Goal: Task Accomplishment & Management: Use online tool/utility

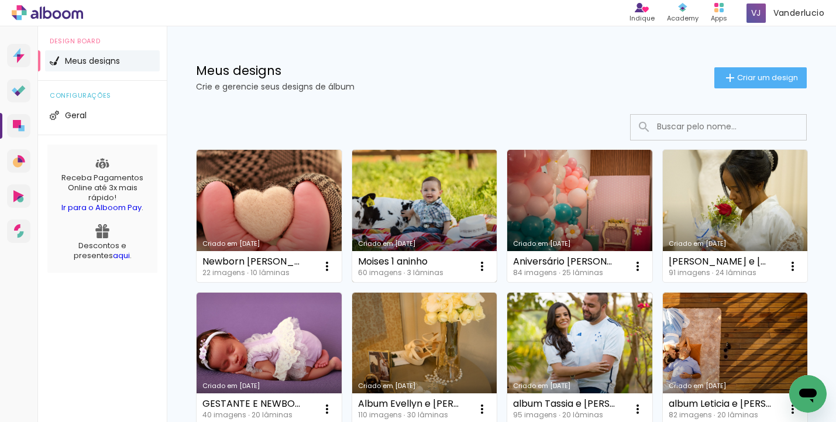
click at [411, 208] on link "Criado em [DATE]" at bounding box center [424, 216] width 145 height 132
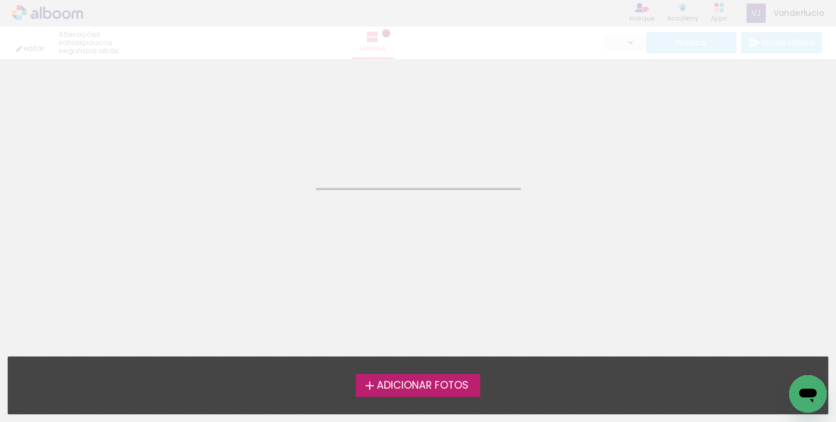
click at [411, 208] on neon-animated-pages "Confirmar Cancelar" at bounding box center [418, 240] width 836 height 363
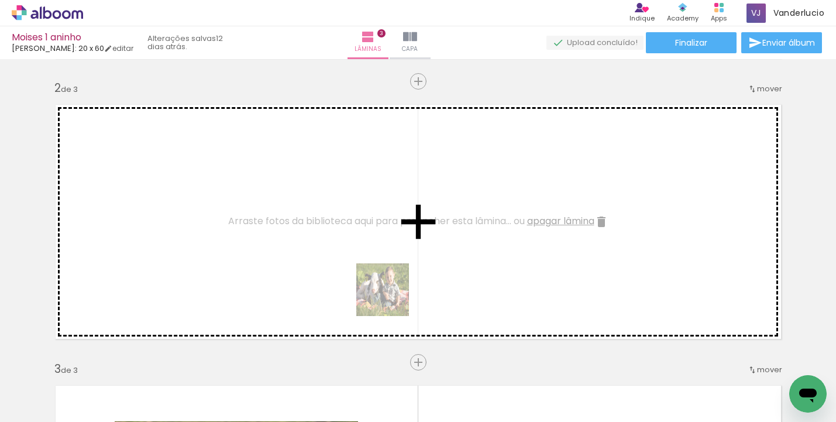
drag, startPoint x: 337, startPoint y: 390, endPoint x: 393, endPoint y: 295, distance: 110.1
click at [393, 295] on quentale-workspace at bounding box center [418, 211] width 836 height 422
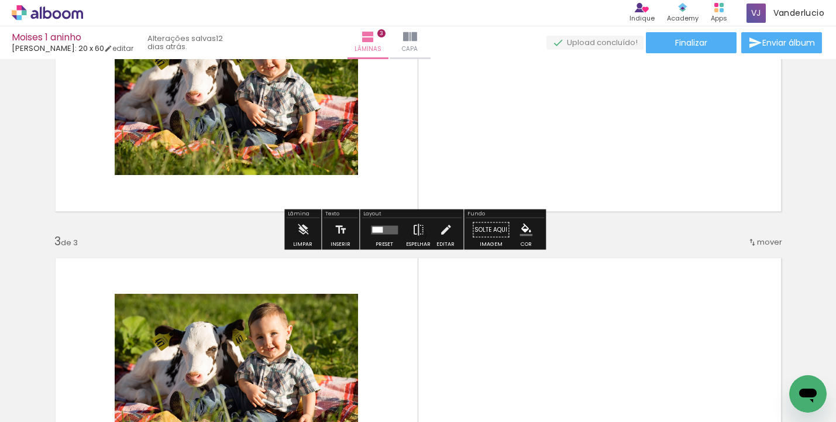
scroll to position [501, 0]
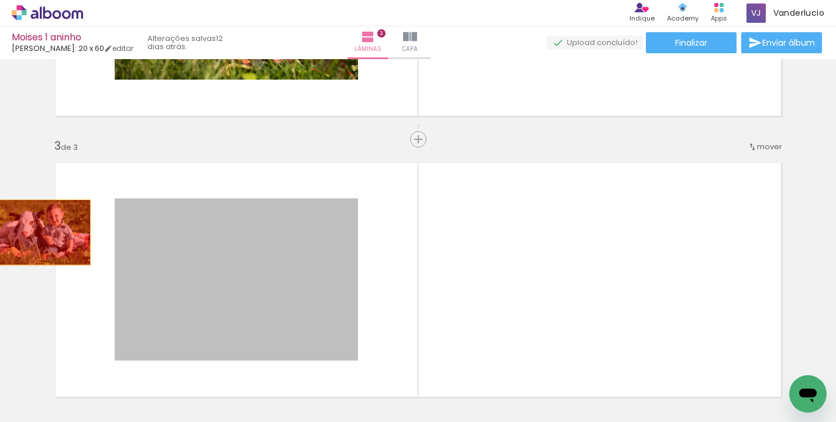
drag, startPoint x: 184, startPoint y: 230, endPoint x: 37, endPoint y: 232, distance: 147.4
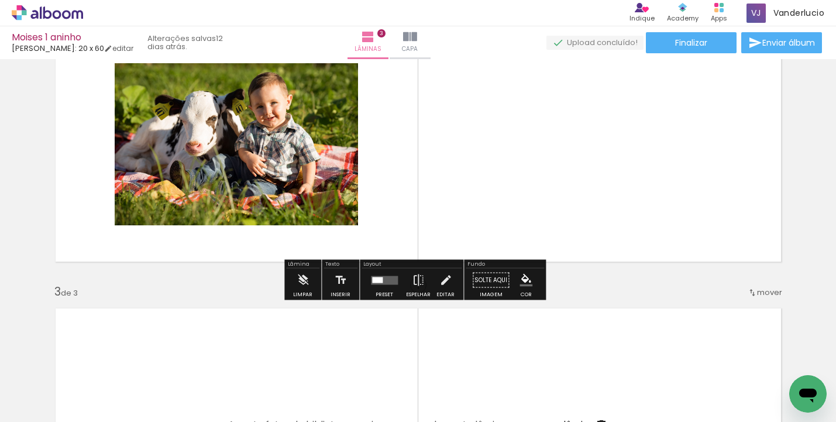
scroll to position [536, 0]
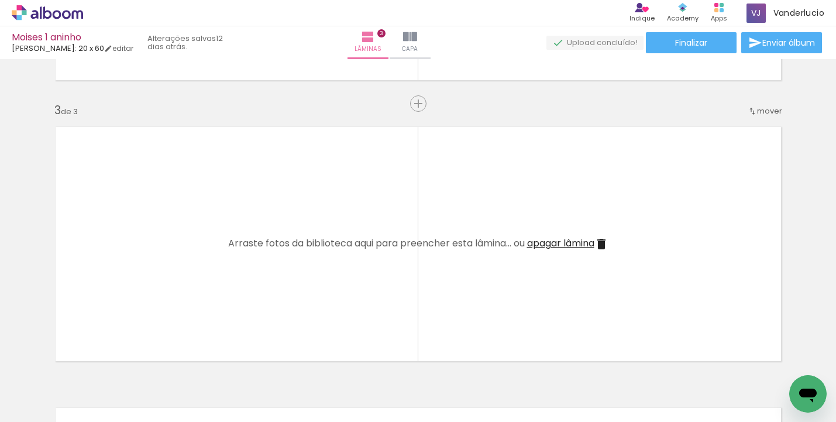
click at [554, 249] on span "apagar lâmina" at bounding box center [560, 242] width 67 height 13
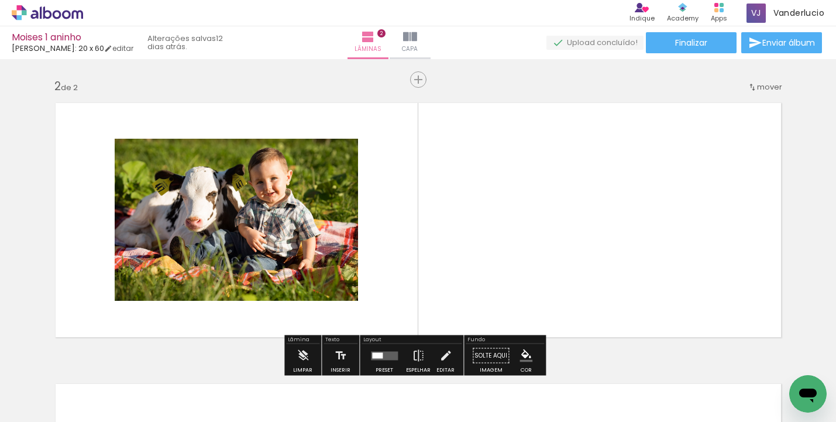
scroll to position [329, 0]
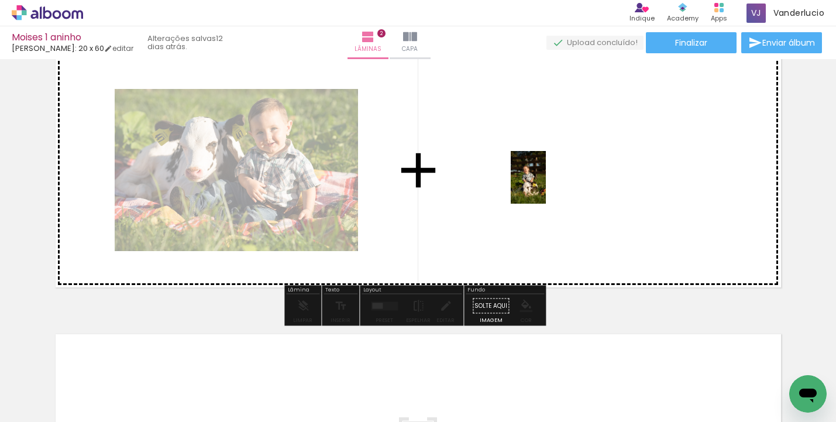
drag, startPoint x: 387, startPoint y: 384, endPoint x: 546, endPoint y: 186, distance: 253.9
click at [546, 186] on quentale-workspace at bounding box center [418, 211] width 836 height 422
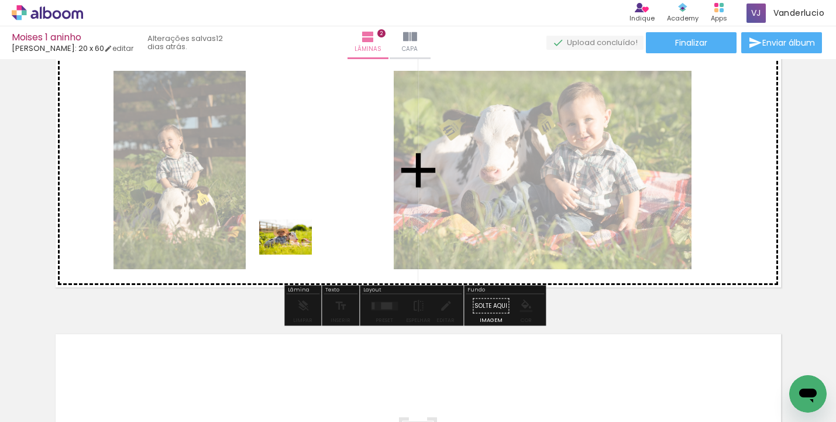
drag, startPoint x: 454, startPoint y: 380, endPoint x: 294, endPoint y: 254, distance: 203.7
click at [294, 254] on quentale-workspace at bounding box center [418, 211] width 836 height 422
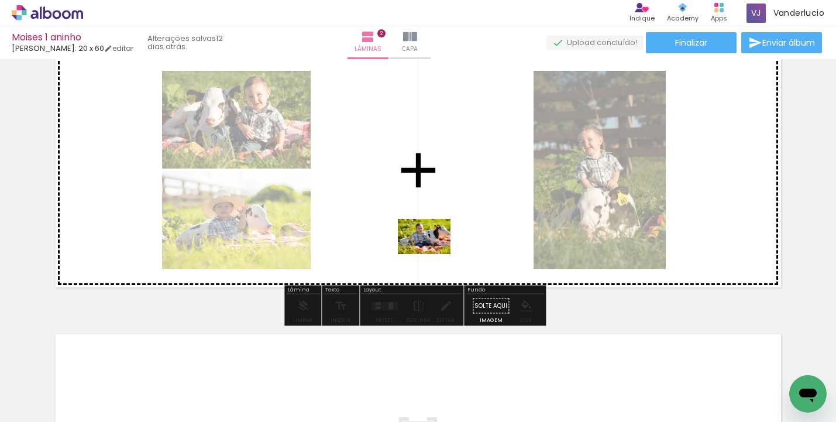
drag, startPoint x: 517, startPoint y: 373, endPoint x: 426, endPoint y: 244, distance: 158.2
click at [426, 244] on quentale-workspace at bounding box center [418, 211] width 836 height 422
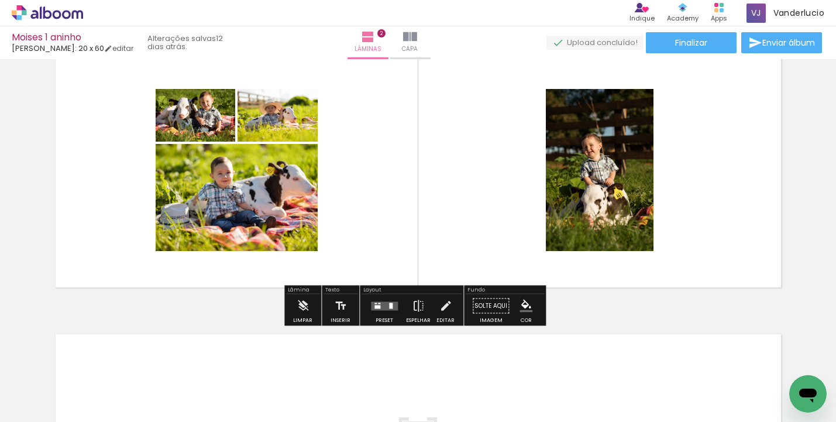
scroll to position [299, 0]
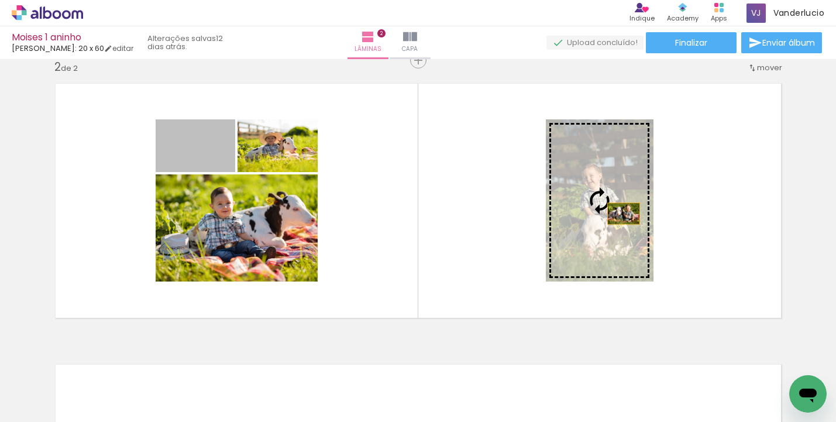
drag, startPoint x: 216, startPoint y: 157, endPoint x: 619, endPoint y: 213, distance: 407.0
click at [0, 0] on slot at bounding box center [0, 0] width 0 height 0
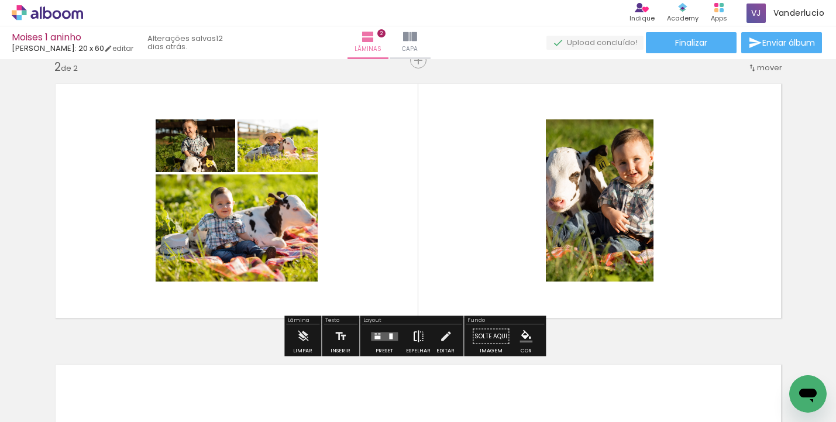
click at [414, 339] on iron-icon at bounding box center [418, 336] width 13 height 23
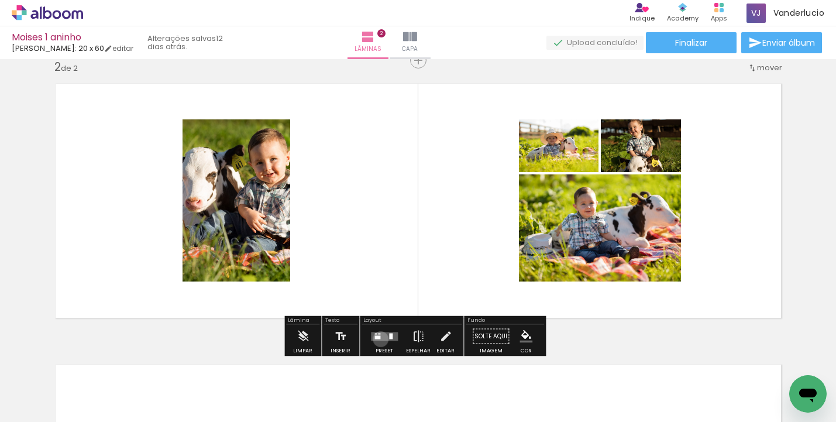
click at [377, 339] on div at bounding box center [377, 337] width 6 height 4
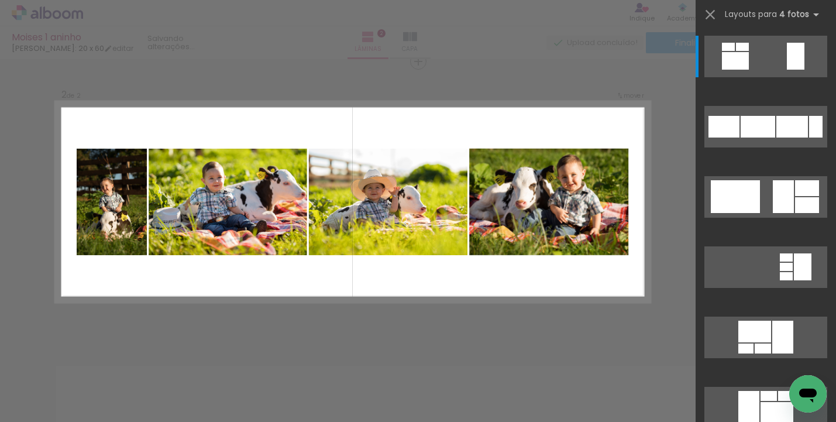
scroll to position [295, 0]
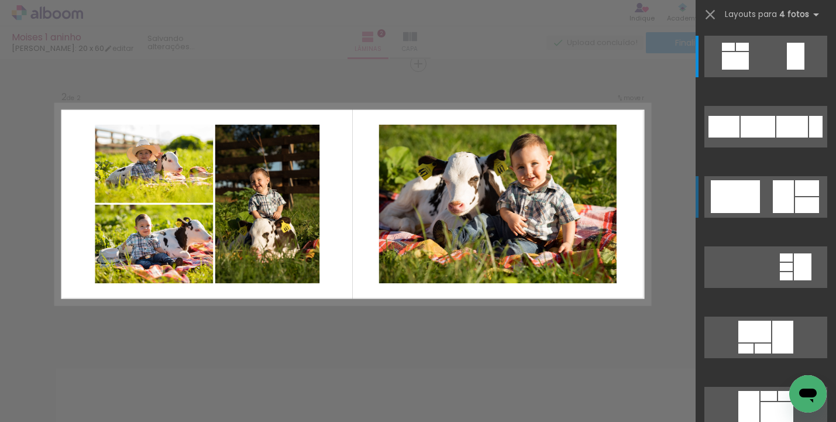
click at [762, 188] on quentale-layouter at bounding box center [765, 197] width 123 height 42
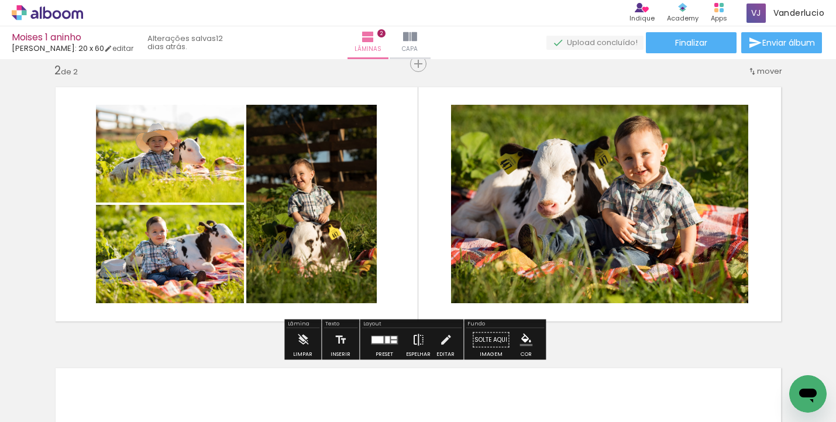
click at [416, 339] on iron-icon at bounding box center [418, 339] width 13 height 23
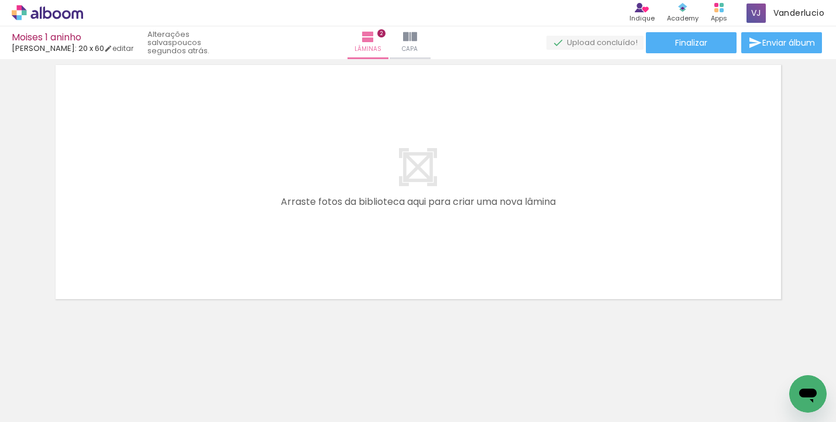
scroll to position [0, 306]
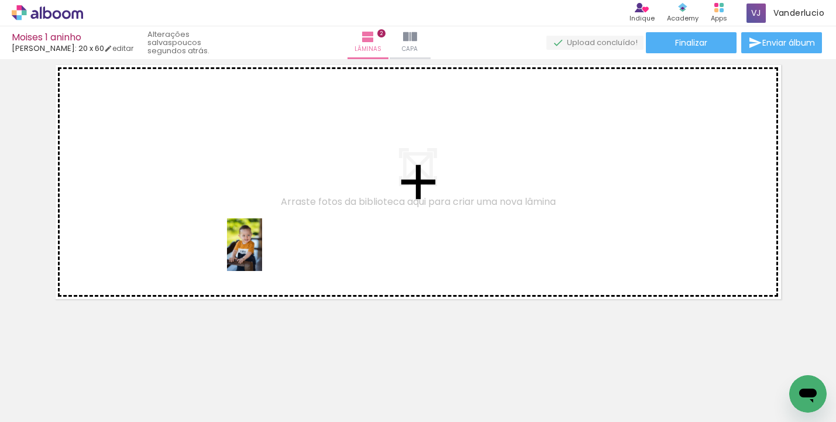
drag, startPoint x: 268, startPoint y: 381, endPoint x: 262, endPoint y: 253, distance: 128.3
click at [262, 253] on quentale-workspace at bounding box center [418, 211] width 836 height 422
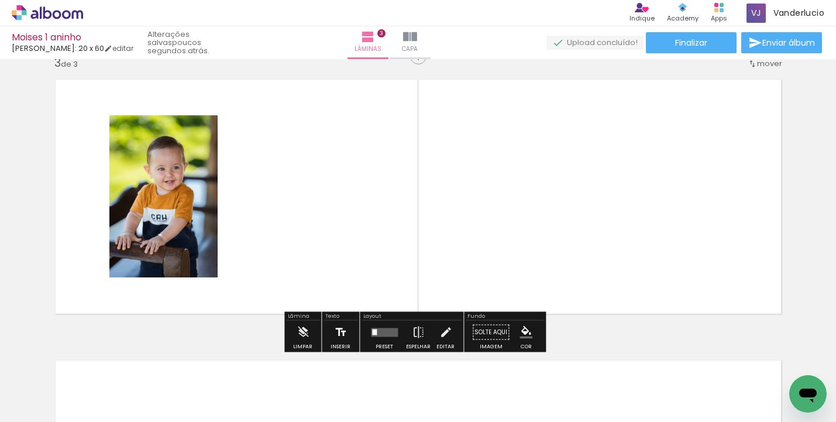
scroll to position [576, 0]
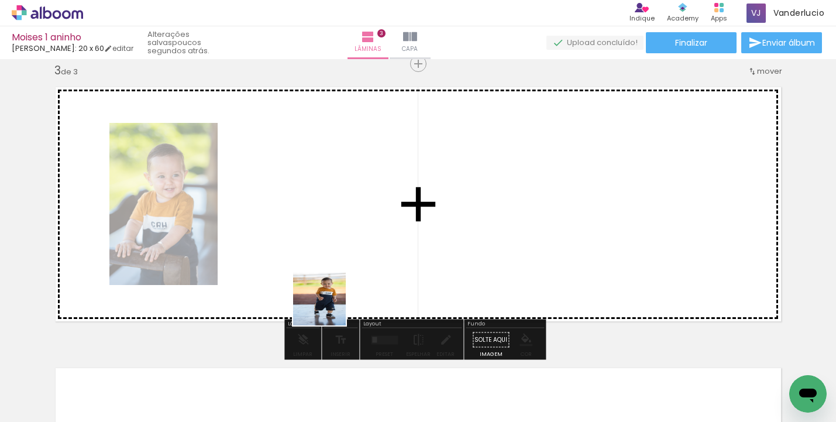
drag, startPoint x: 346, startPoint y: 375, endPoint x: 318, endPoint y: 258, distance: 120.3
click at [318, 258] on quentale-workspace at bounding box center [418, 211] width 836 height 422
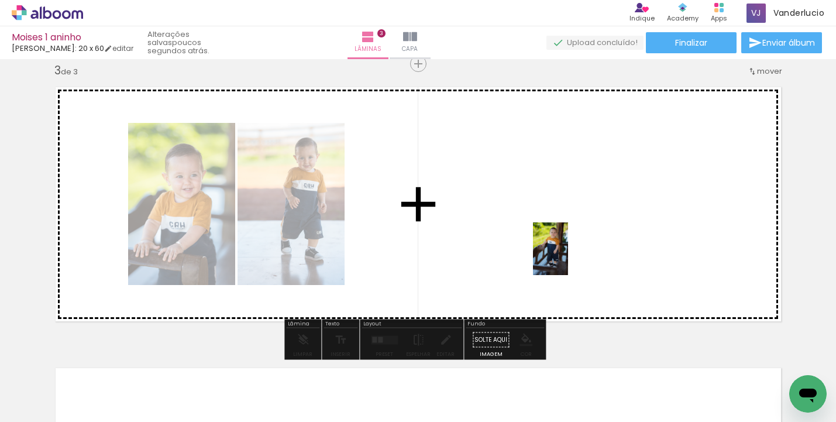
drag, startPoint x: 404, startPoint y: 371, endPoint x: 568, endPoint y: 257, distance: 199.6
click at [568, 257] on quentale-workspace at bounding box center [418, 211] width 836 height 422
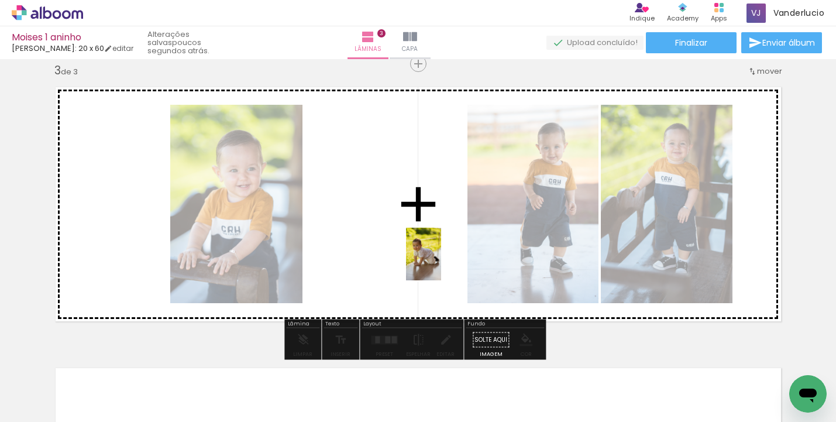
drag, startPoint x: 480, startPoint y: 380, endPoint x: 452, endPoint y: 260, distance: 123.1
click at [452, 260] on quentale-workspace at bounding box center [418, 211] width 836 height 422
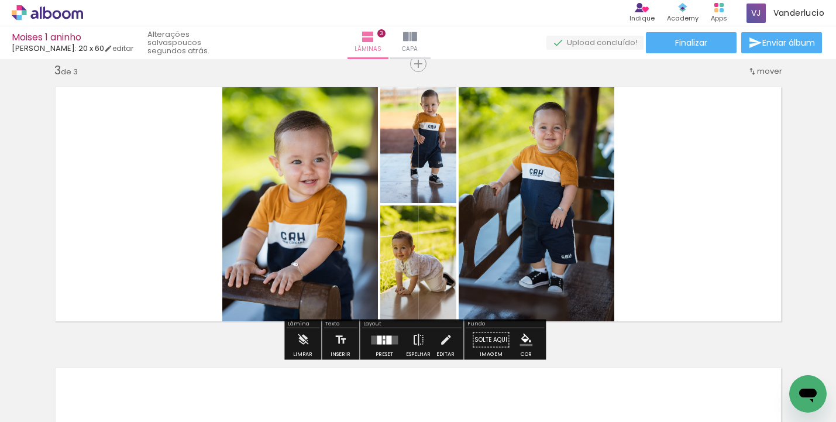
click at [382, 339] on quentale-layouter at bounding box center [384, 339] width 27 height 9
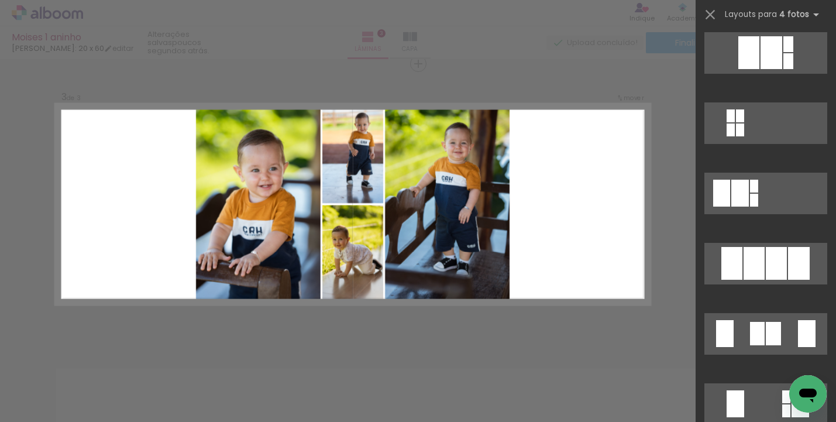
scroll to position [825, 0]
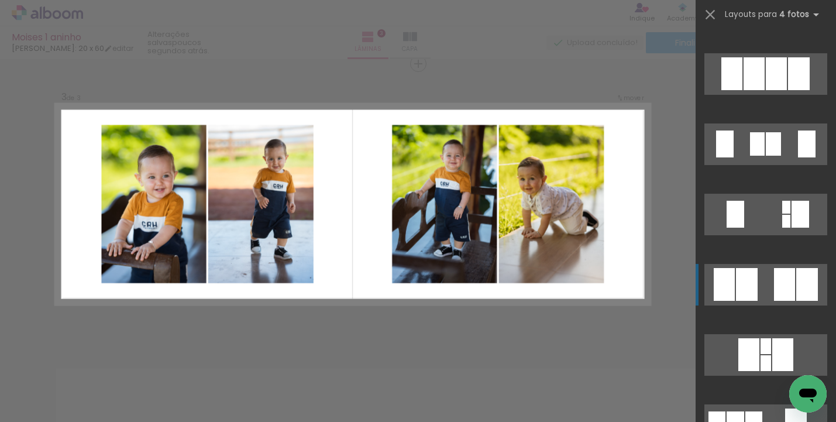
click at [782, 283] on div at bounding box center [784, 284] width 21 height 33
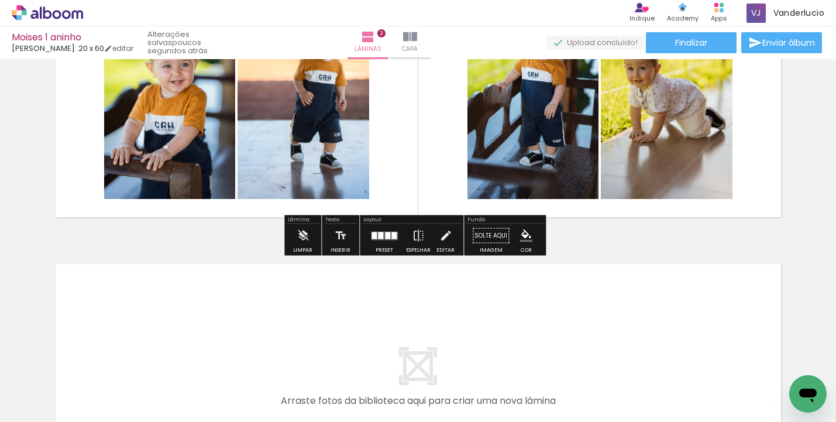
scroll to position [857, 0]
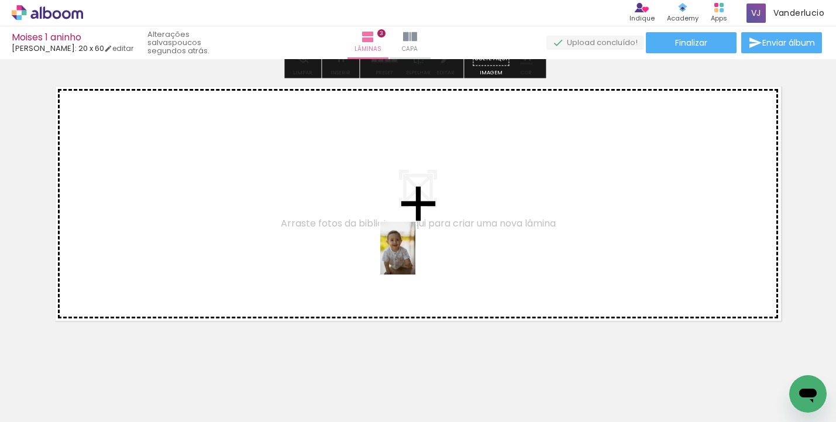
drag, startPoint x: 537, startPoint y: 372, endPoint x: 415, endPoint y: 257, distance: 167.6
click at [415, 257] on quentale-workspace at bounding box center [418, 211] width 836 height 422
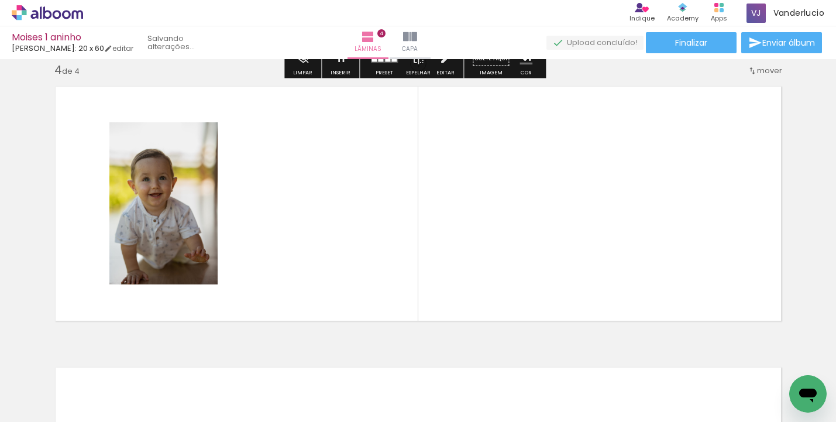
scroll to position [857, 0]
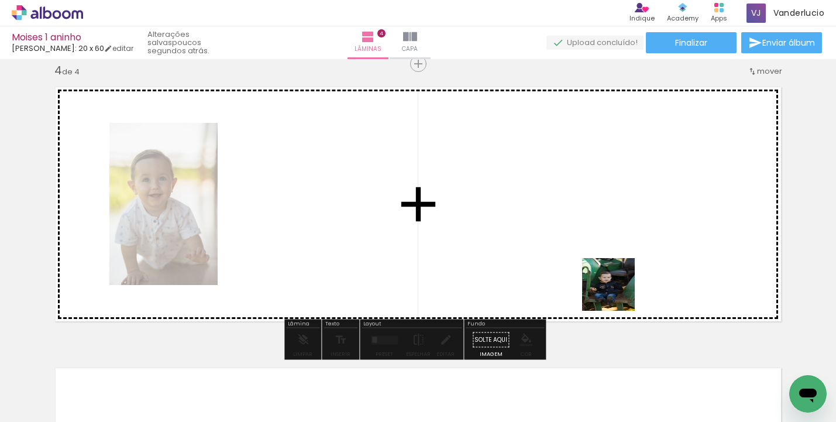
drag, startPoint x: 609, startPoint y: 384, endPoint x: 618, endPoint y: 288, distance: 95.7
click at [618, 288] on quentale-workspace at bounding box center [418, 211] width 836 height 422
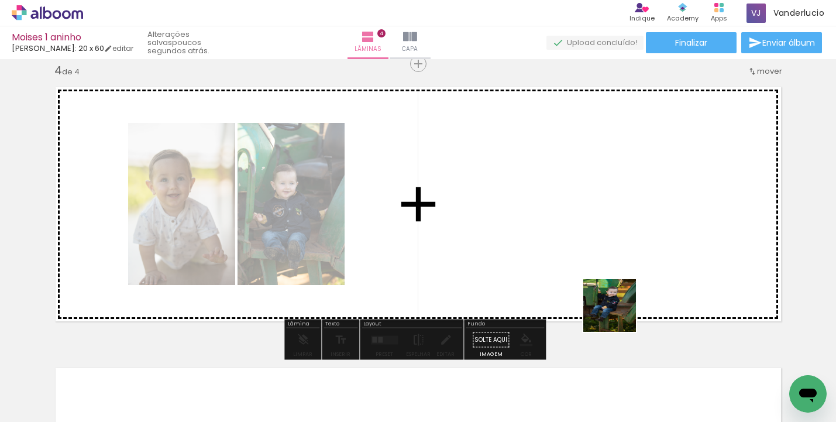
drag, startPoint x: 658, startPoint y: 384, endPoint x: 598, endPoint y: 270, distance: 129.0
click at [598, 270] on quentale-workspace at bounding box center [418, 211] width 836 height 422
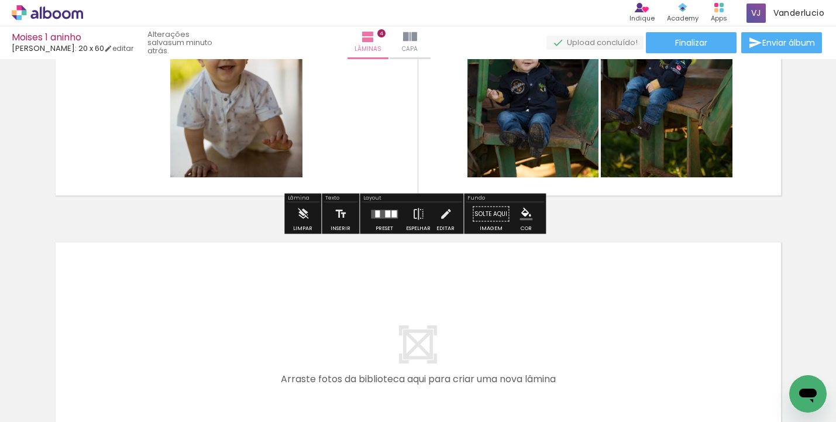
scroll to position [921, 0]
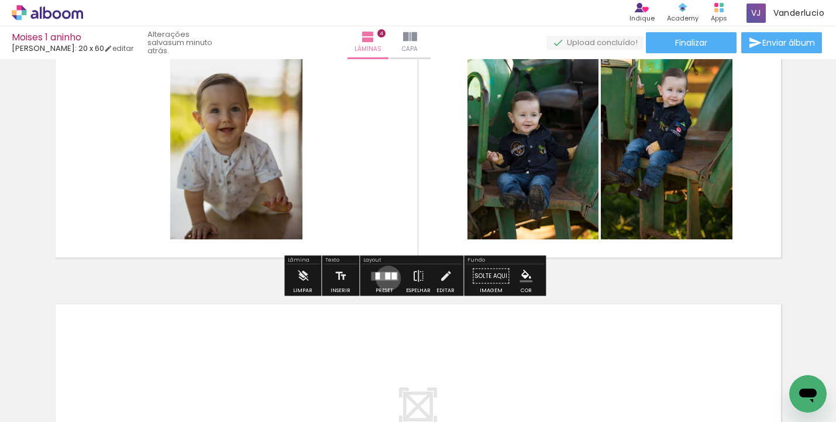
click at [385, 278] on div at bounding box center [387, 275] width 5 height 7
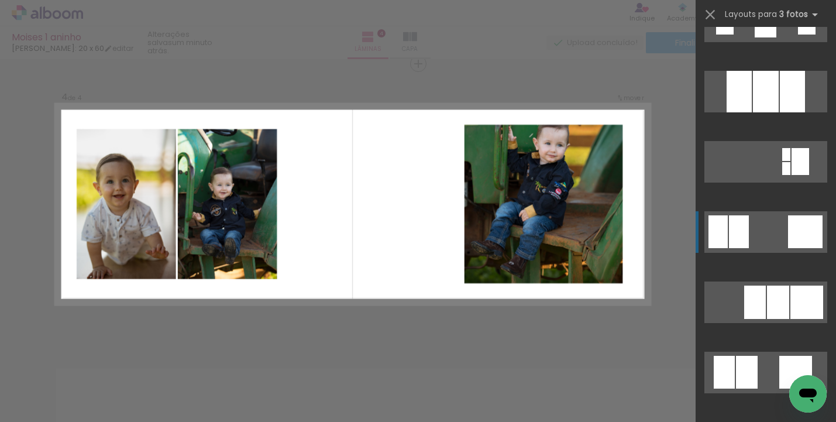
scroll to position [101, 0]
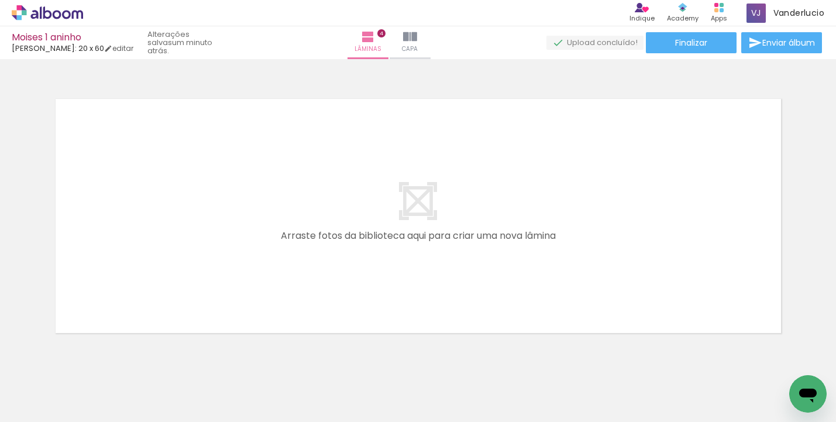
scroll to position [1128, 0]
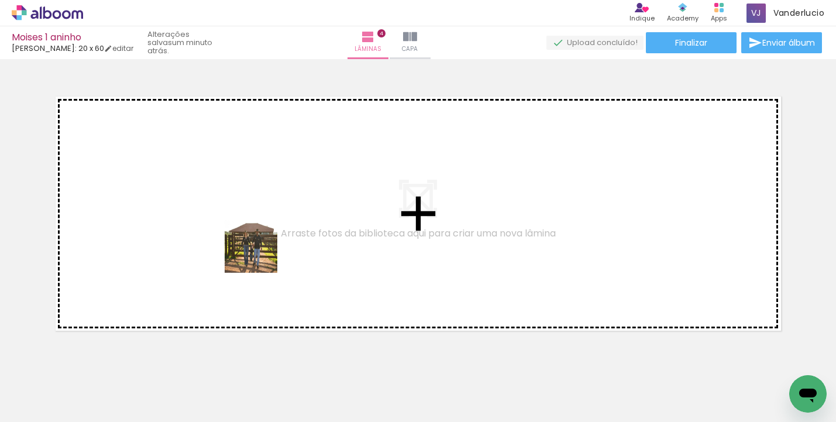
drag, startPoint x: 263, startPoint y: 375, endPoint x: 258, endPoint y: 242, distance: 133.5
click at [258, 242] on quentale-workspace at bounding box center [418, 211] width 836 height 422
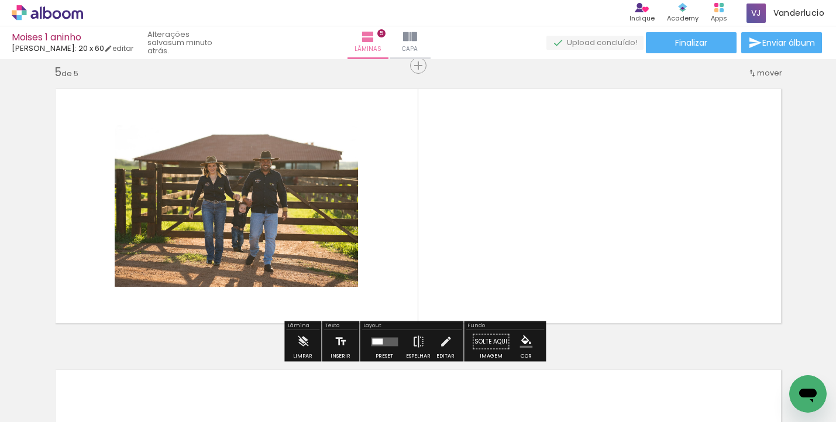
scroll to position [1138, 0]
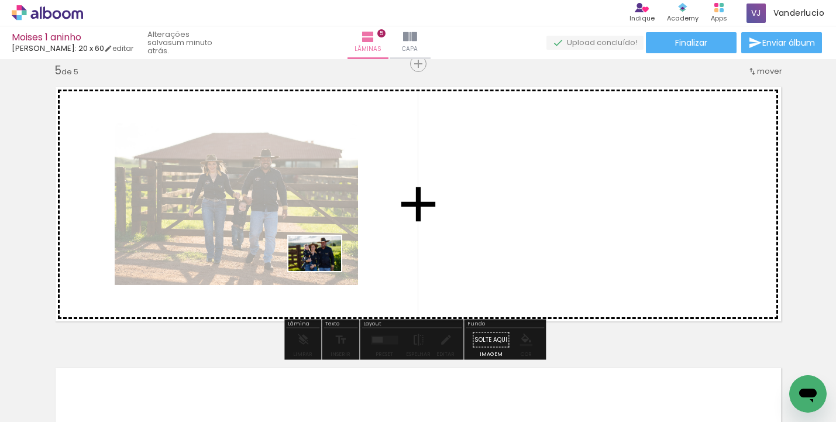
drag, startPoint x: 316, startPoint y: 379, endPoint x: 323, endPoint y: 271, distance: 108.5
click at [323, 271] on quentale-workspace at bounding box center [418, 211] width 836 height 422
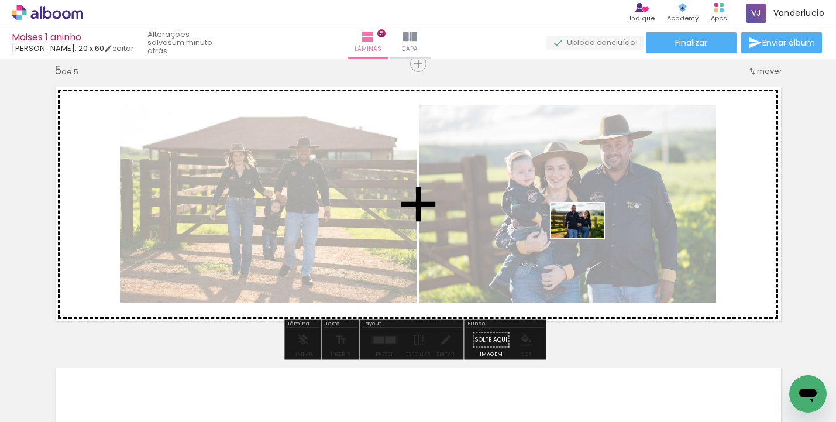
drag, startPoint x: 387, startPoint y: 352, endPoint x: 587, endPoint y: 237, distance: 230.3
click at [587, 237] on quentale-workspace at bounding box center [418, 211] width 836 height 422
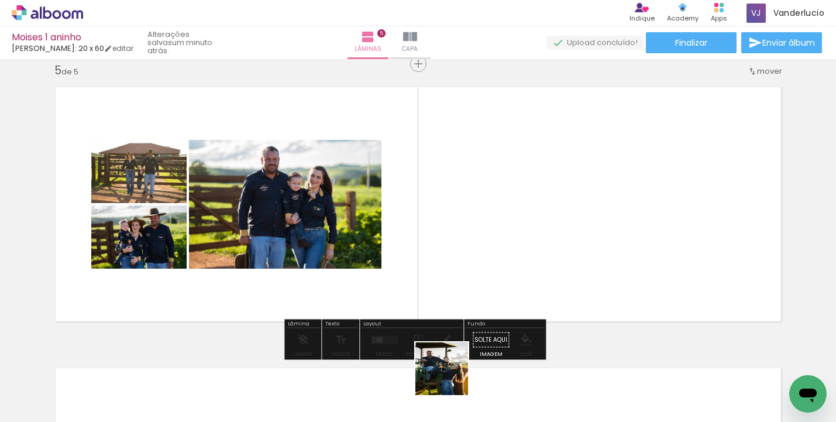
drag, startPoint x: 451, startPoint y: 383, endPoint x: 457, endPoint y: 269, distance: 114.2
click at [457, 269] on quentale-workspace at bounding box center [418, 211] width 836 height 422
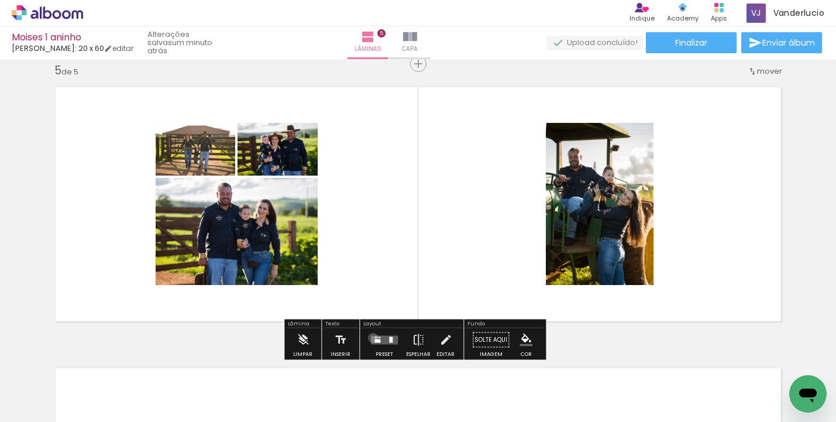
click at [371, 337] on quentale-layouter at bounding box center [384, 339] width 27 height 9
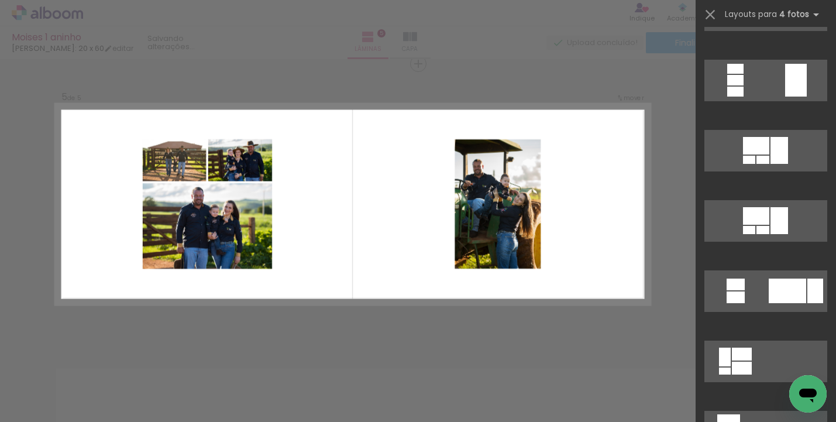
scroll to position [753, 0]
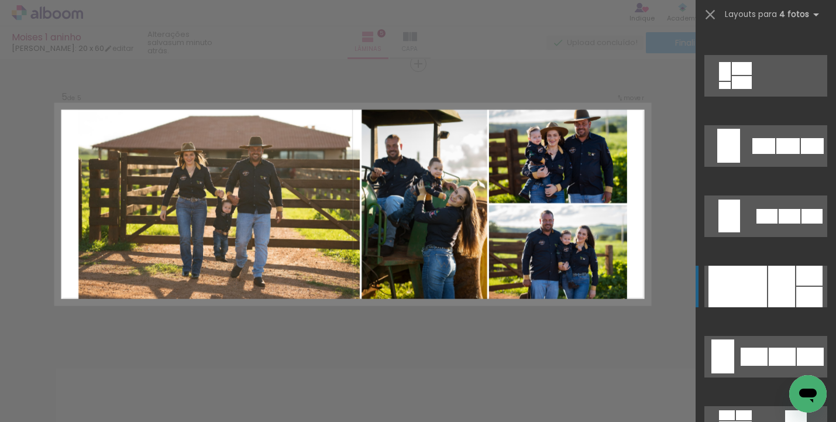
click at [752, 290] on div at bounding box center [737, 287] width 58 height 42
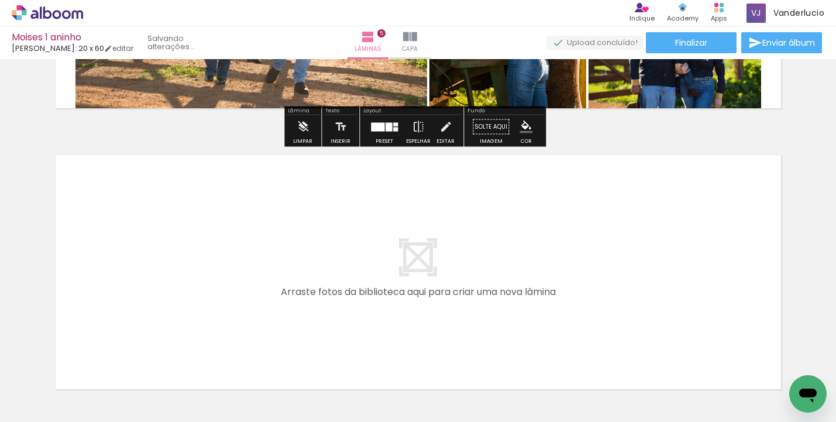
scroll to position [1415, 0]
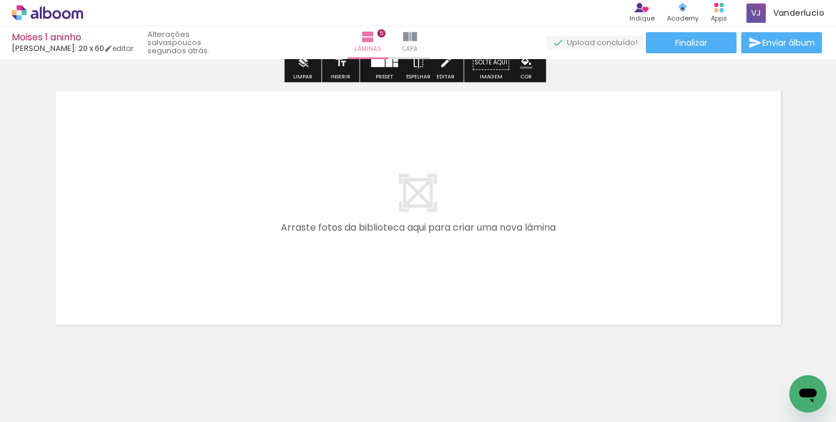
drag, startPoint x: 268, startPoint y: 416, endPoint x: 359, endPoint y: 415, distance: 90.1
click at [96, 415] on iron-horizontal-list at bounding box center [84, 385] width 23 height 73
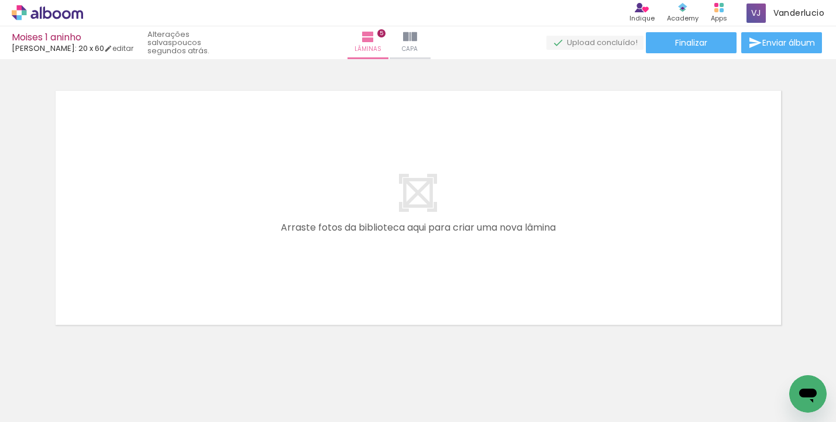
scroll to position [0, 1083]
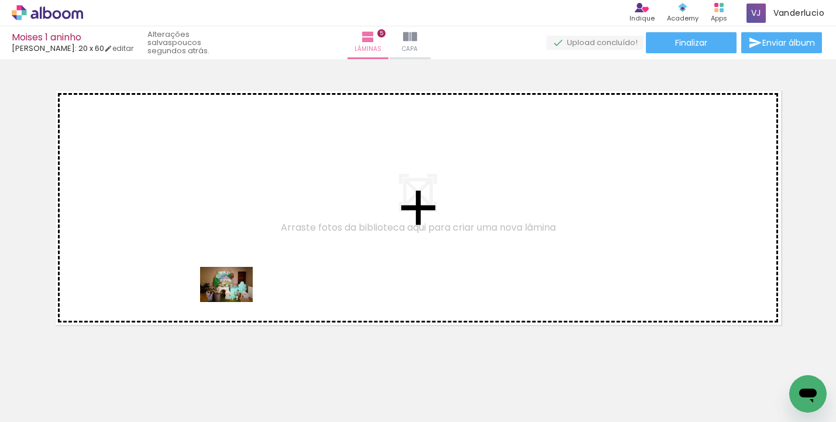
drag, startPoint x: 234, startPoint y: 384, endPoint x: 235, endPoint y: 298, distance: 86.0
click at [235, 298] on quentale-workspace at bounding box center [418, 211] width 836 height 422
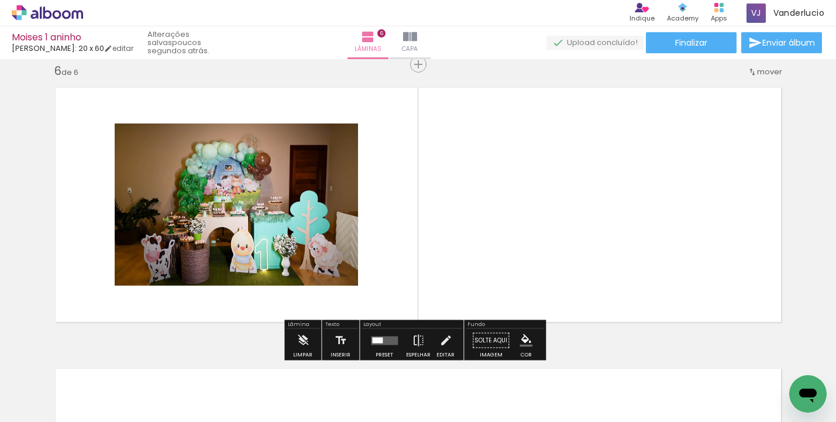
scroll to position [1418, 0]
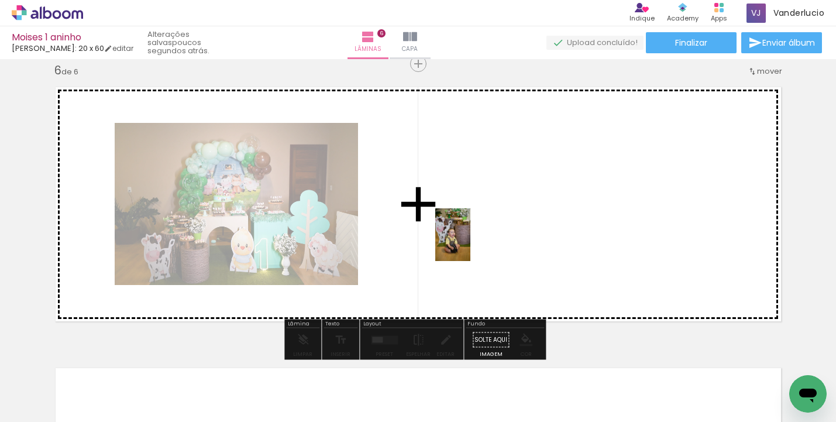
drag, startPoint x: 294, startPoint y: 380, endPoint x: 483, endPoint y: 236, distance: 237.6
click at [483, 236] on quentale-workspace at bounding box center [418, 211] width 836 height 422
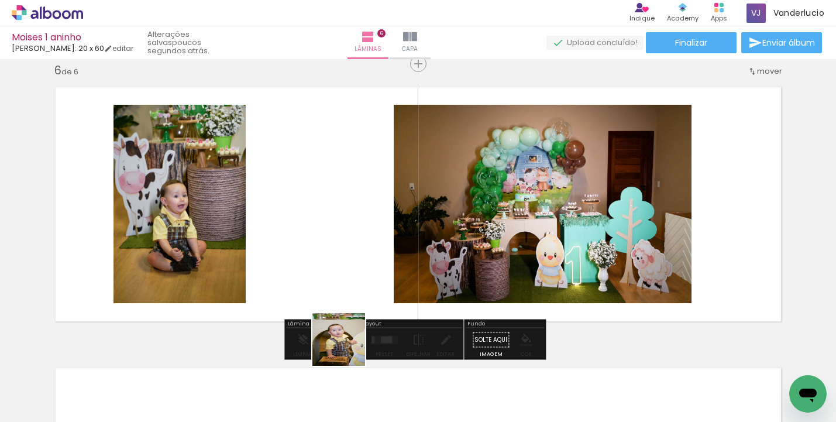
drag, startPoint x: 356, startPoint y: 380, endPoint x: 322, endPoint y: 267, distance: 118.0
click at [322, 267] on quentale-workspace at bounding box center [418, 211] width 836 height 422
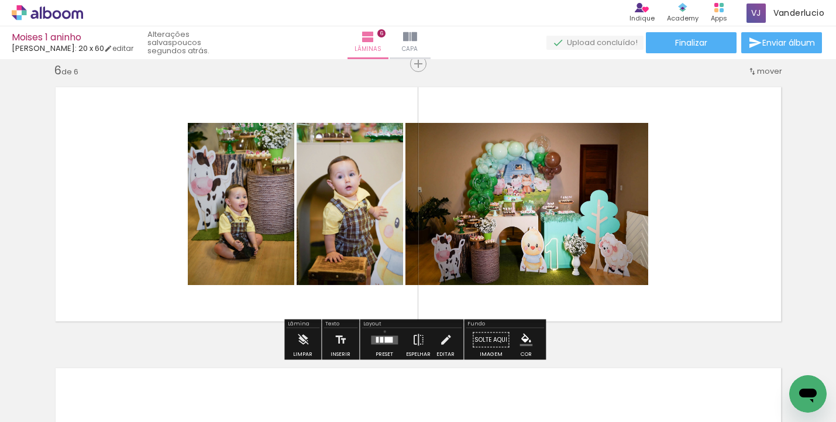
click at [382, 331] on div at bounding box center [384, 339] width 32 height 23
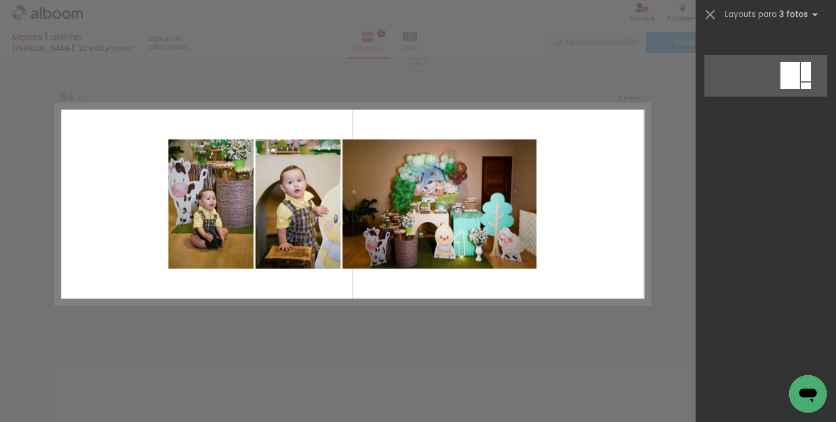
scroll to position [0, 0]
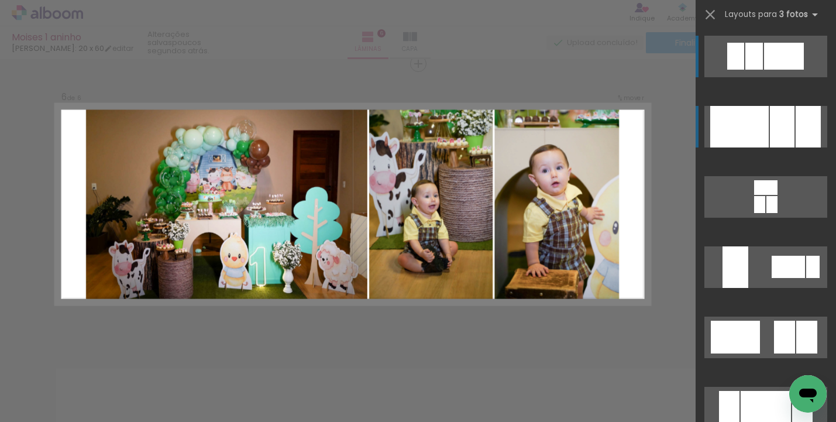
click at [788, 117] on div at bounding box center [782, 127] width 25 height 42
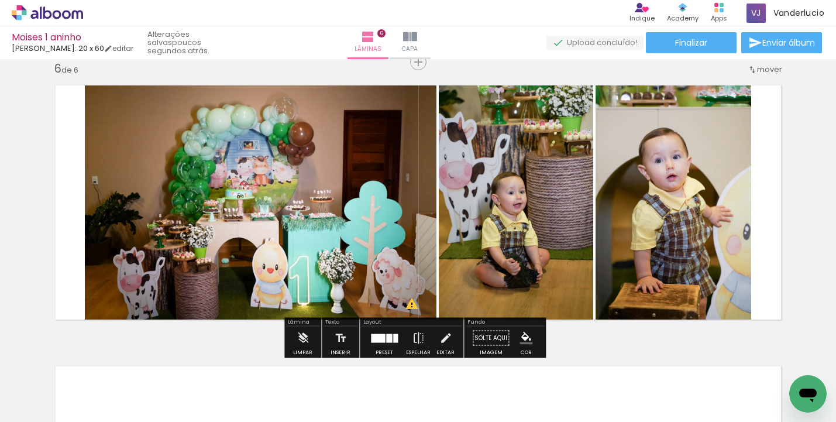
scroll to position [1422, 0]
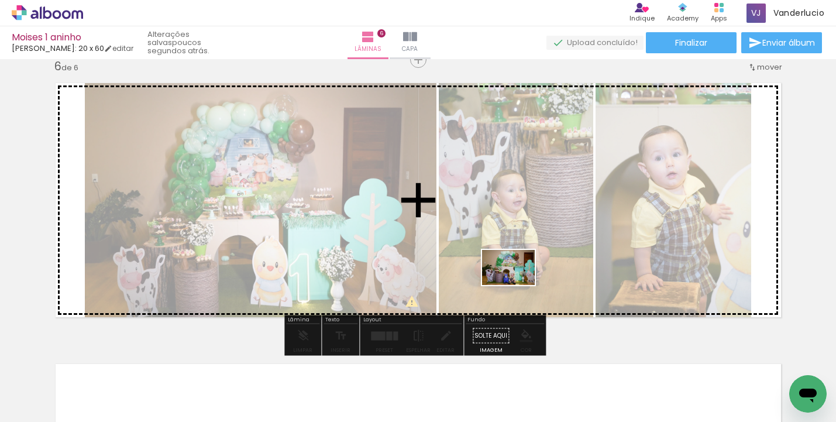
drag, startPoint x: 422, startPoint y: 383, endPoint x: 527, endPoint y: 275, distance: 150.1
click at [527, 275] on quentale-workspace at bounding box center [418, 211] width 836 height 422
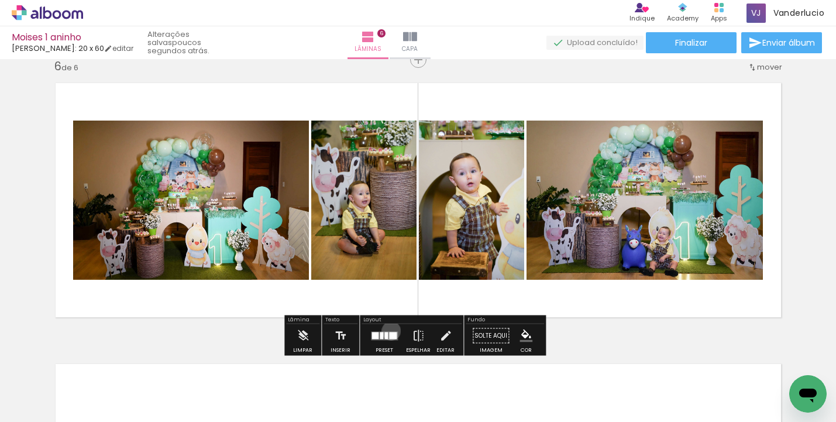
click at [388, 330] on div at bounding box center [384, 335] width 32 height 23
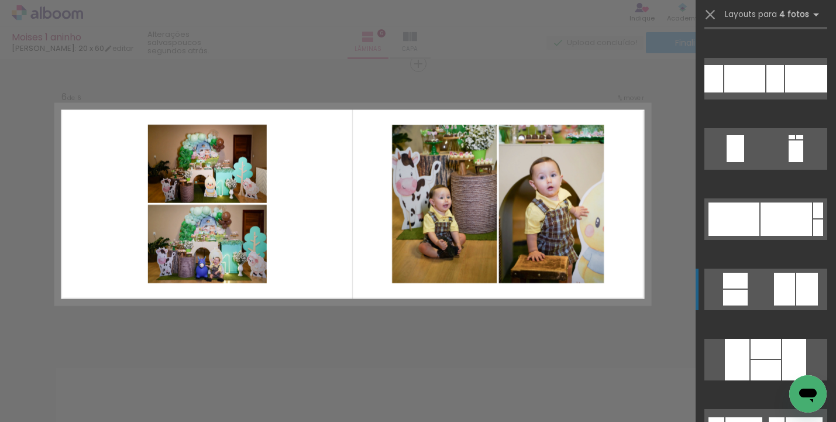
scroll to position [1537, 0]
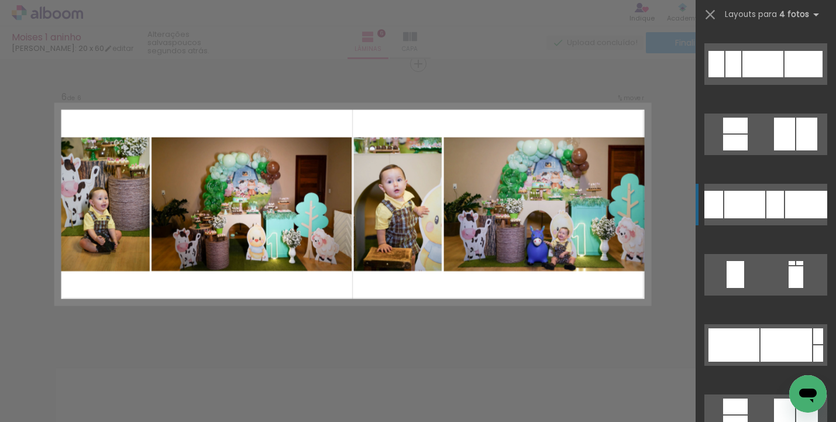
click at [766, 206] on div at bounding box center [775, 204] width 18 height 27
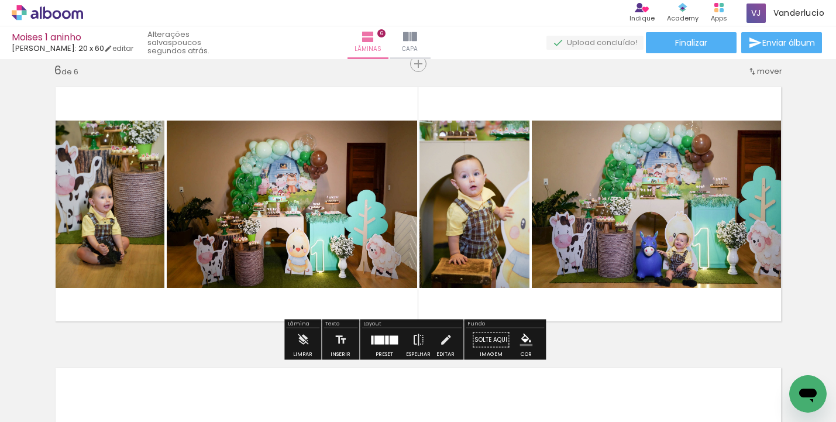
click at [382, 333] on div at bounding box center [384, 339] width 32 height 23
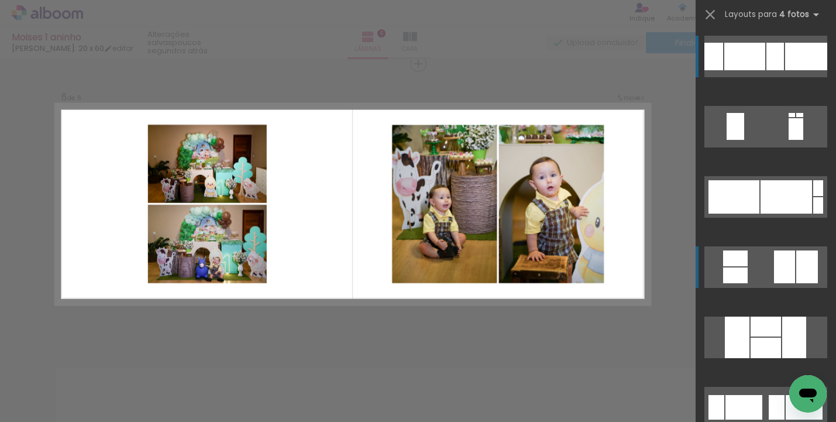
scroll to position [1866, 0]
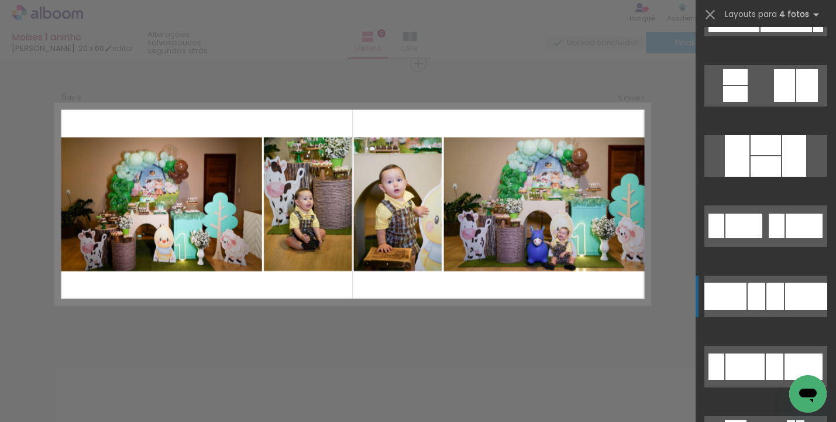
click at [775, 285] on div at bounding box center [775, 296] width 18 height 27
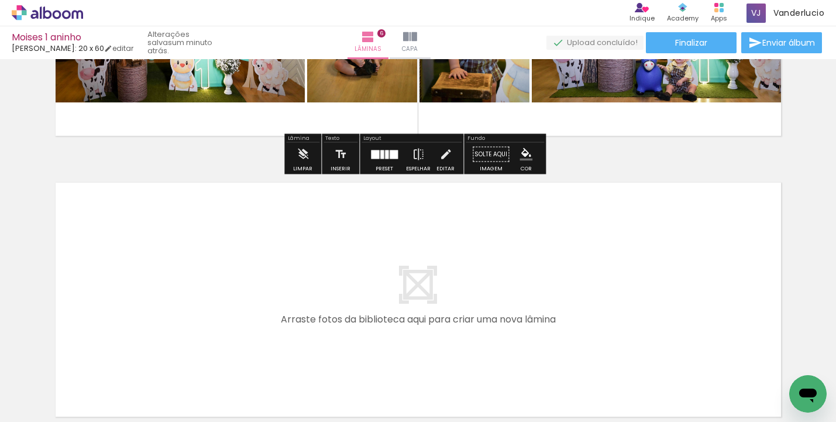
scroll to position [1647, 0]
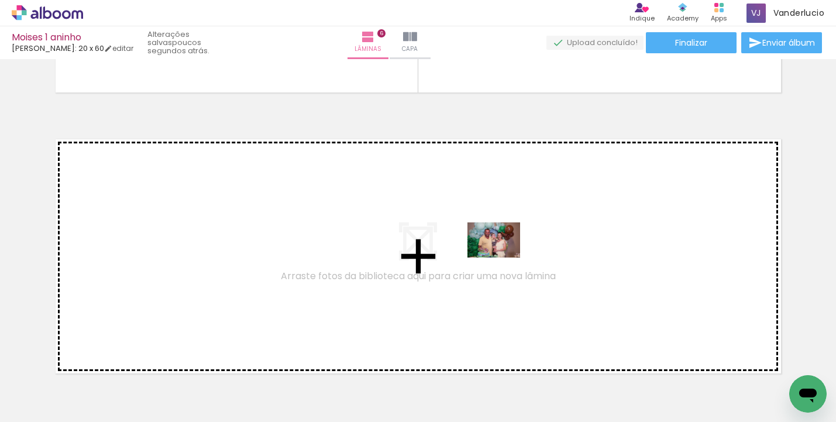
drag, startPoint x: 497, startPoint y: 384, endPoint x: 502, endPoint y: 257, distance: 127.1
click at [502, 257] on quentale-workspace at bounding box center [418, 211] width 836 height 422
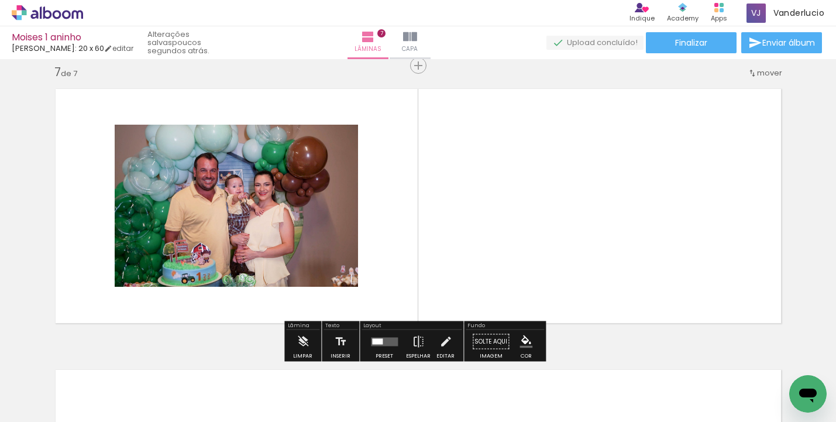
scroll to position [1699, 0]
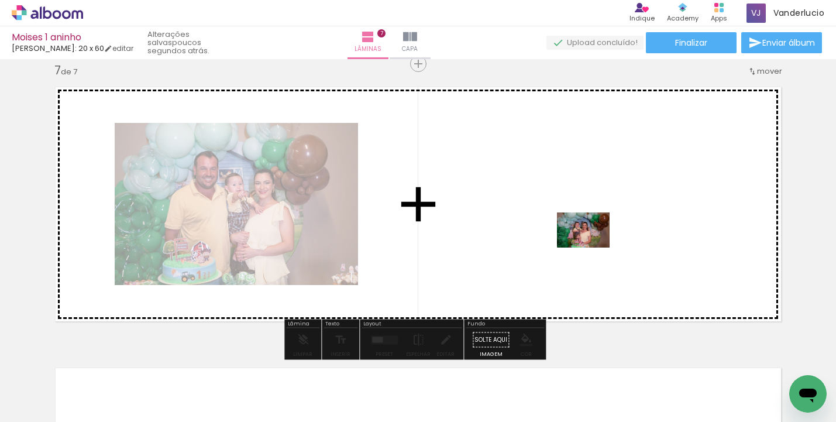
drag, startPoint x: 551, startPoint y: 383, endPoint x: 592, endPoint y: 247, distance: 141.7
click at [592, 247] on quentale-workspace at bounding box center [418, 211] width 836 height 422
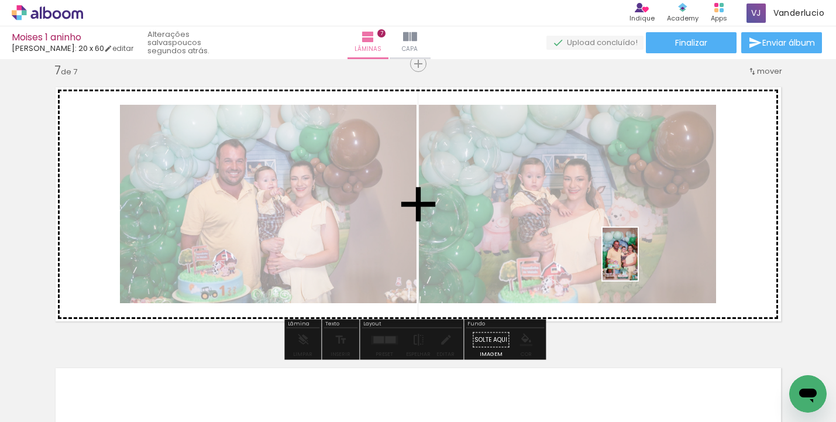
drag, startPoint x: 615, startPoint y: 386, endPoint x: 638, endPoint y: 260, distance: 128.4
click at [638, 260] on quentale-workspace at bounding box center [418, 211] width 836 height 422
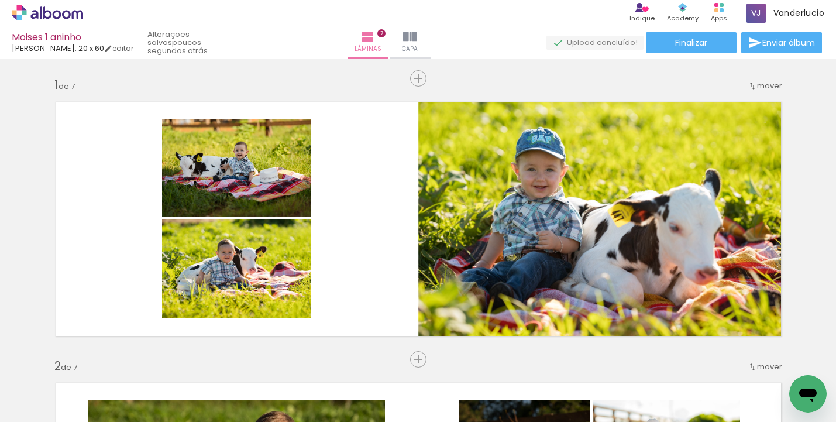
scroll to position [0, 1083]
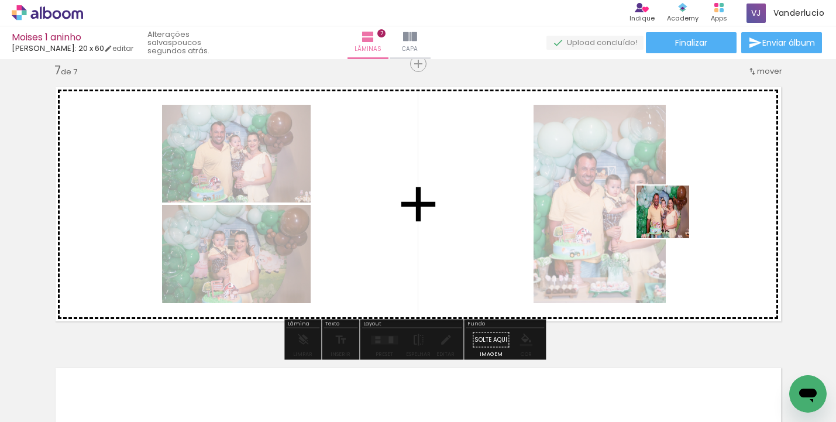
drag, startPoint x: 671, startPoint y: 388, endPoint x: 671, endPoint y: 221, distance: 167.3
click at [671, 221] on quentale-workspace at bounding box center [418, 211] width 836 height 422
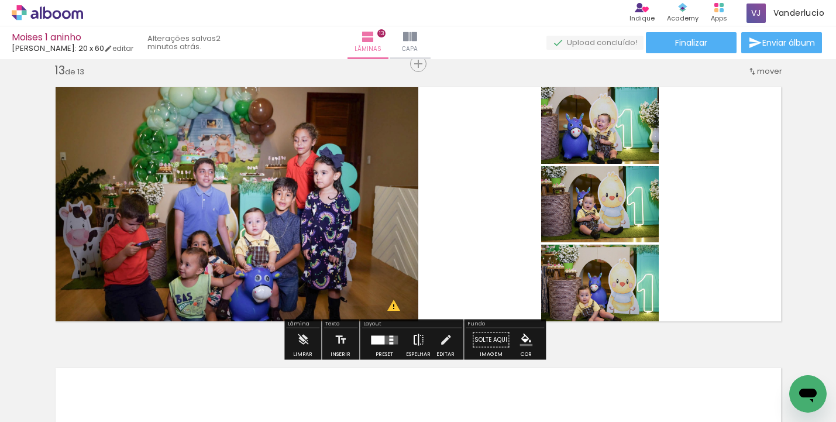
scroll to position [0, 2651]
click at [383, 337] on quentale-layouter at bounding box center [384, 339] width 27 height 9
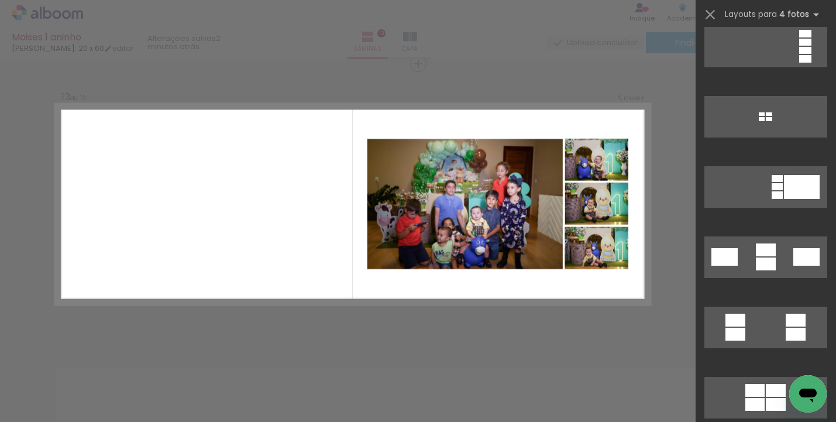
scroll to position [1342, 0]
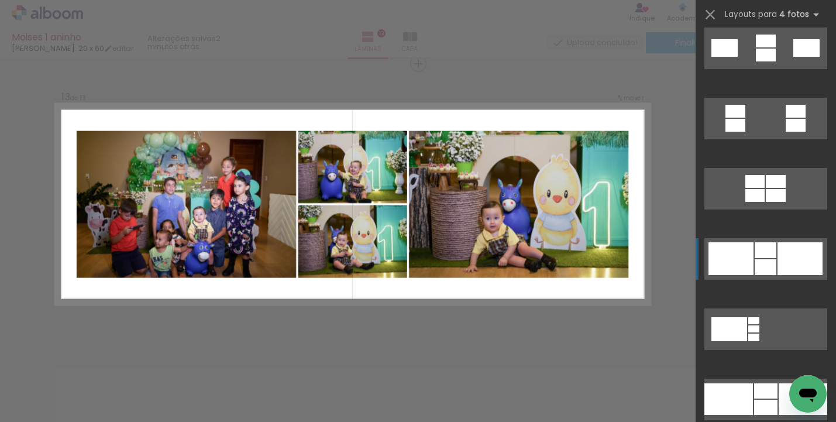
click at [767, 257] on div at bounding box center [766, 250] width 22 height 16
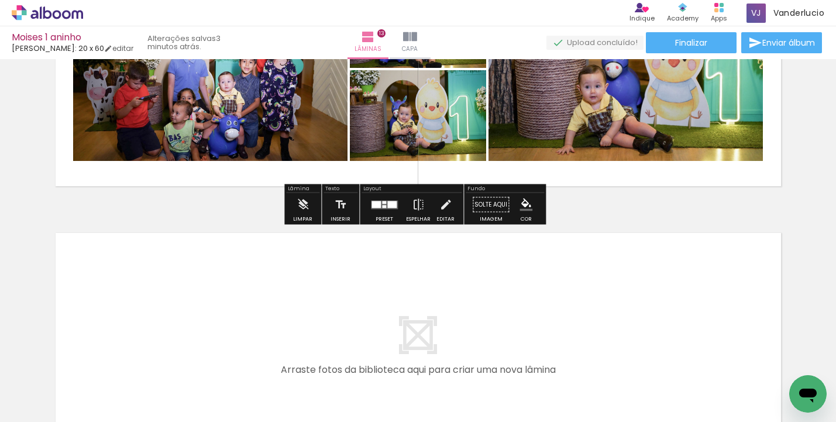
scroll to position [3597, 0]
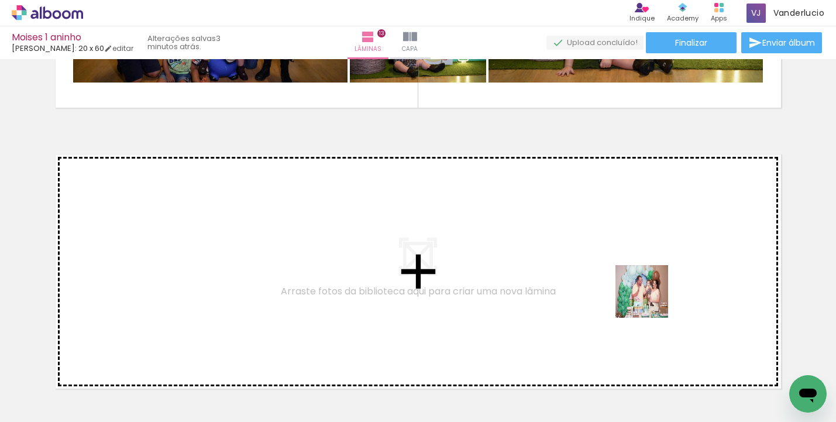
drag, startPoint x: 731, startPoint y: 385, endPoint x: 650, endPoint y: 300, distance: 117.5
click at [650, 300] on quentale-workspace at bounding box center [418, 211] width 836 height 422
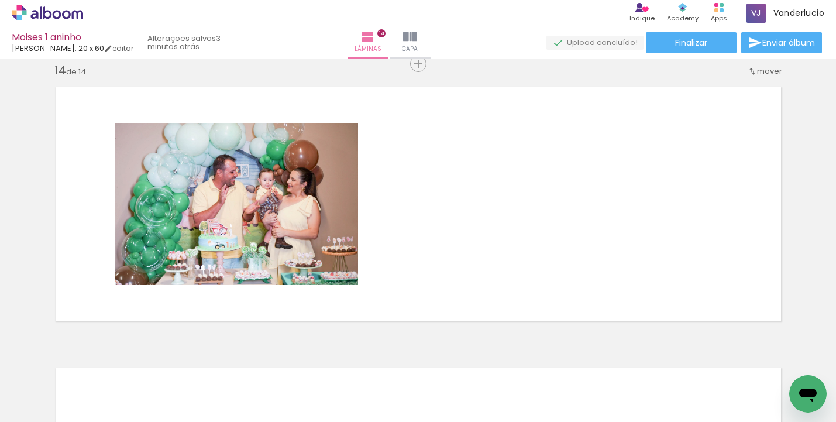
scroll to position [0, 3161]
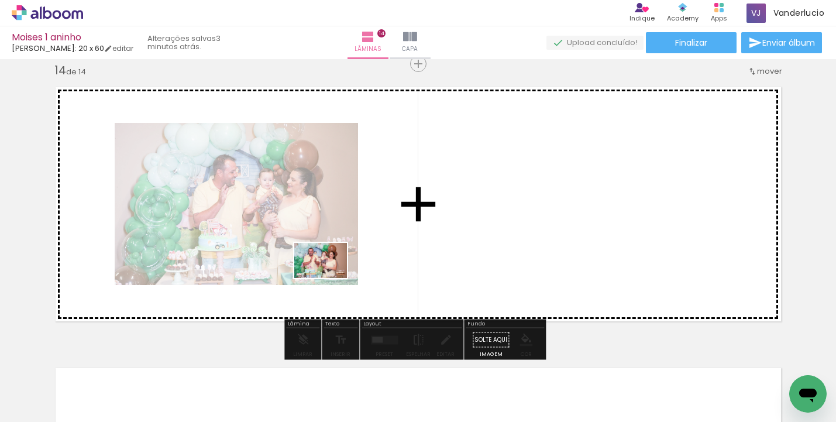
drag, startPoint x: 308, startPoint y: 387, endPoint x: 329, endPoint y: 278, distance: 110.8
click at [329, 278] on quentale-workspace at bounding box center [418, 211] width 836 height 422
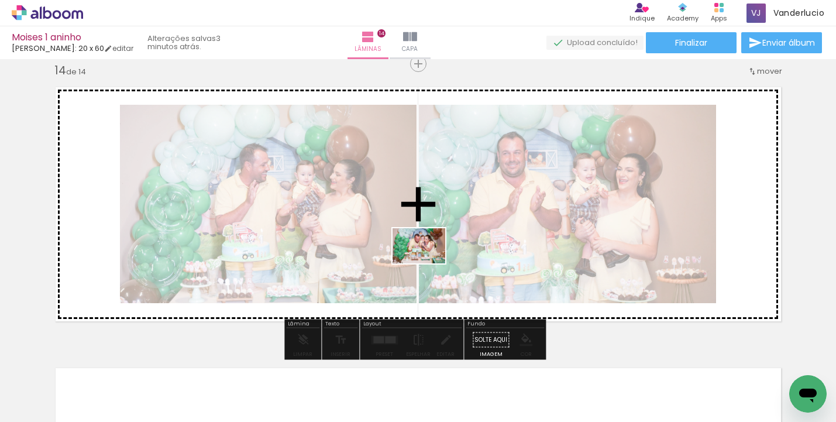
drag, startPoint x: 373, startPoint y: 381, endPoint x: 428, endPoint y: 263, distance: 130.1
click at [428, 263] on quentale-workspace at bounding box center [418, 211] width 836 height 422
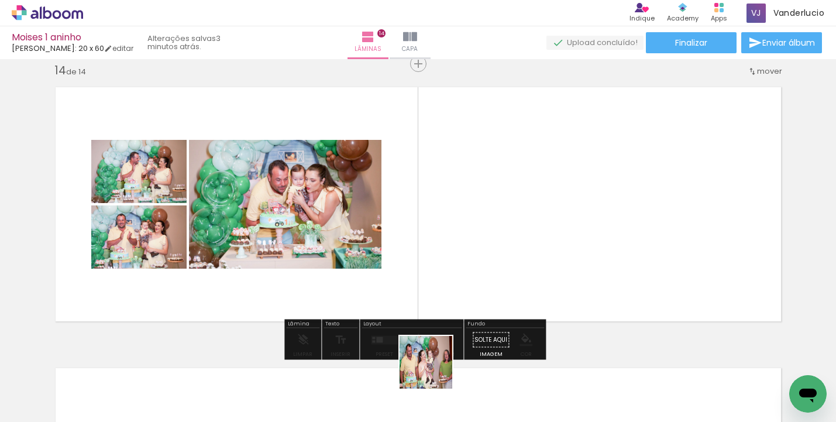
drag, startPoint x: 435, startPoint y: 375, endPoint x: 460, endPoint y: 335, distance: 47.4
click at [439, 226] on quentale-workspace at bounding box center [418, 211] width 836 height 422
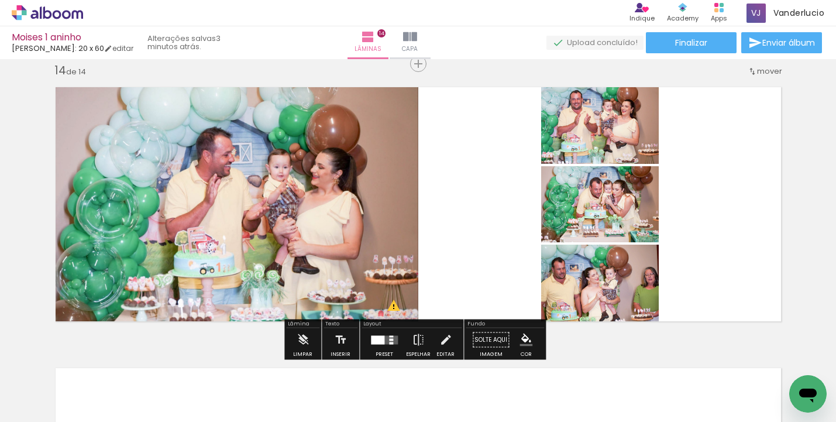
click at [371, 343] on div at bounding box center [377, 339] width 13 height 9
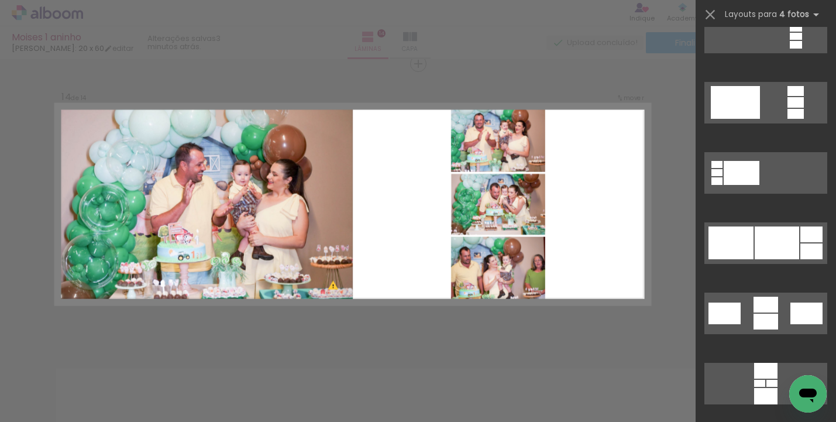
scroll to position [4308, 0]
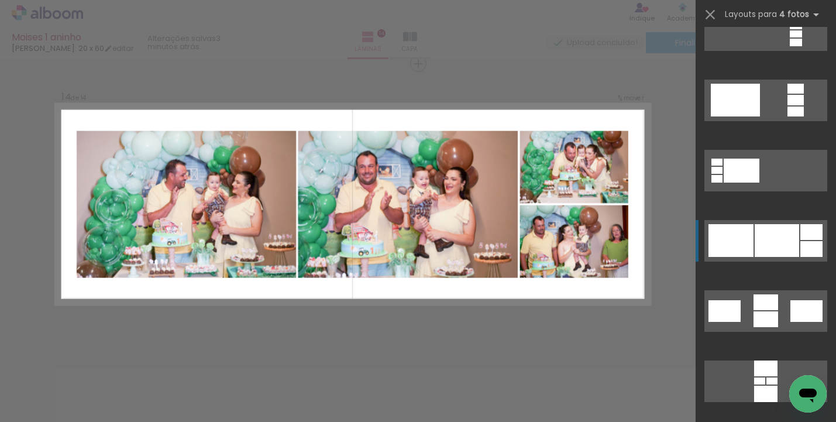
click at [768, 237] on div at bounding box center [777, 240] width 44 height 33
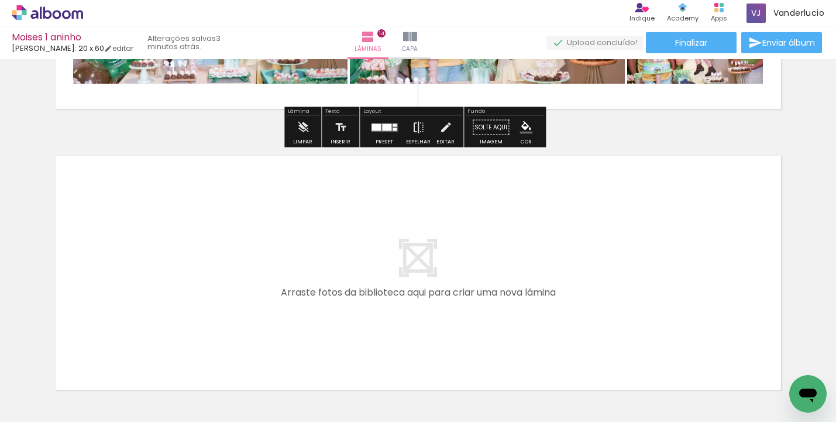
scroll to position [3922, 0]
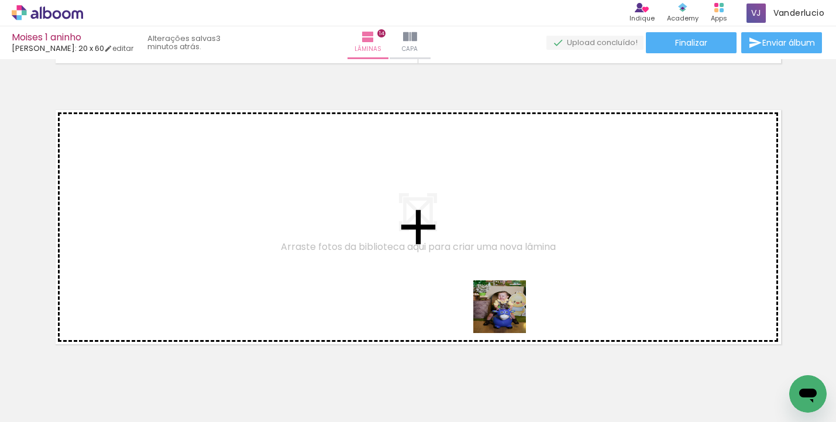
drag, startPoint x: 493, startPoint y: 385, endPoint x: 508, endPoint y: 315, distance: 72.4
click at [508, 315] on quentale-workspace at bounding box center [418, 211] width 836 height 422
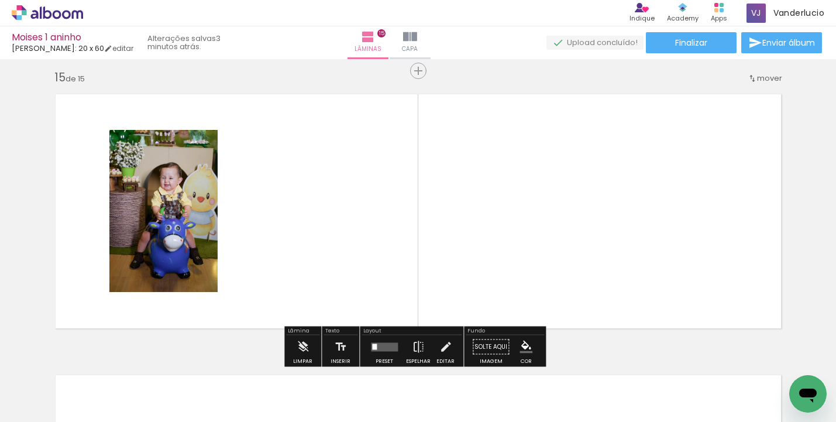
scroll to position [3945, 0]
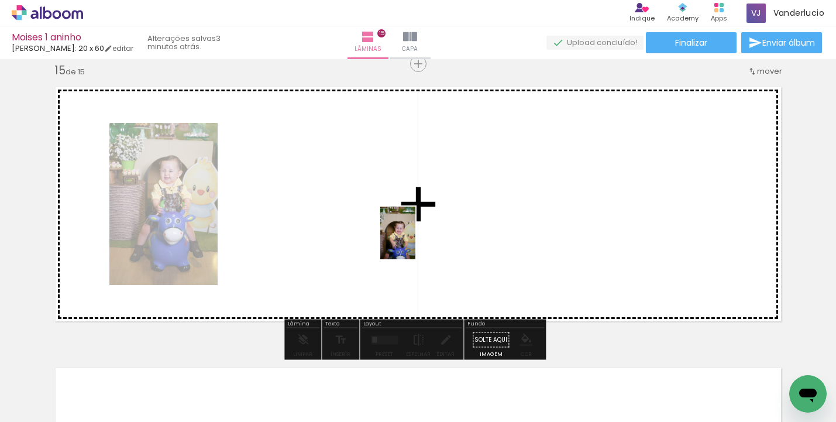
drag, startPoint x: 567, startPoint y: 392, endPoint x: 415, endPoint y: 242, distance: 214.2
click at [415, 242] on quentale-workspace at bounding box center [418, 211] width 836 height 422
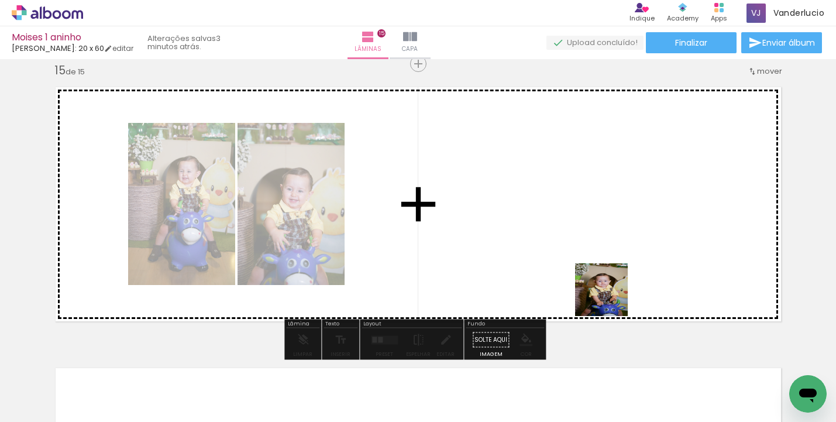
drag, startPoint x: 631, startPoint y: 373, endPoint x: 603, endPoint y: 279, distance: 98.1
click at [603, 279] on quentale-workspace at bounding box center [418, 211] width 836 height 422
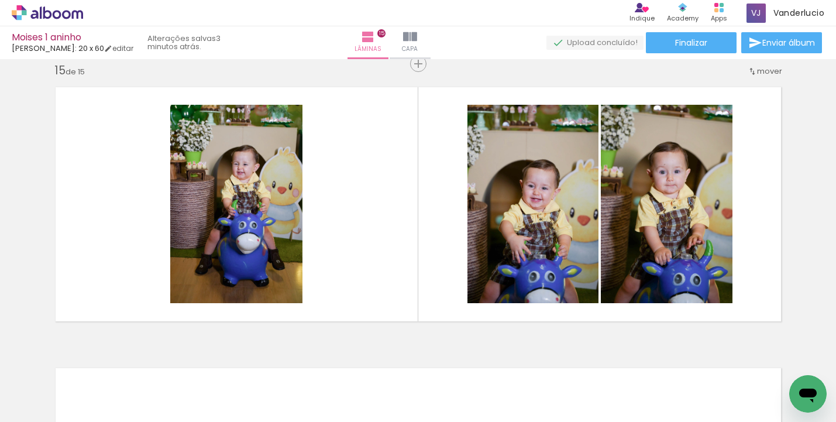
click at [694, 373] on div at bounding box center [689, 382] width 39 height 58
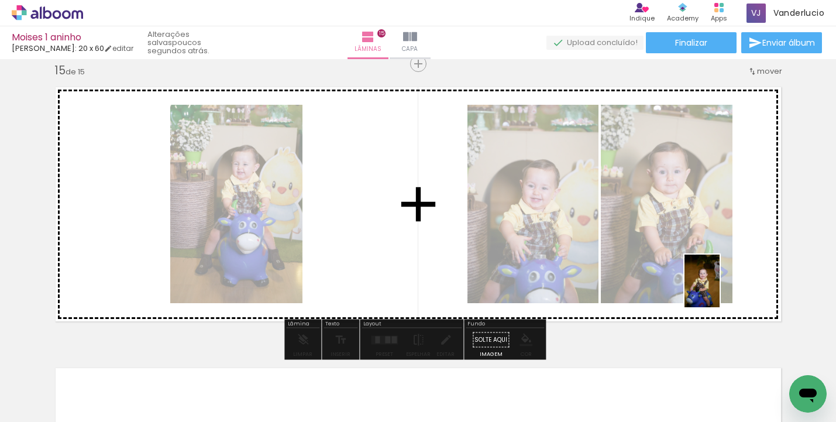
drag, startPoint x: 684, startPoint y: 387, endPoint x: 750, endPoint y: 337, distance: 83.1
click at [722, 283] on quentale-workspace at bounding box center [418, 211] width 836 height 422
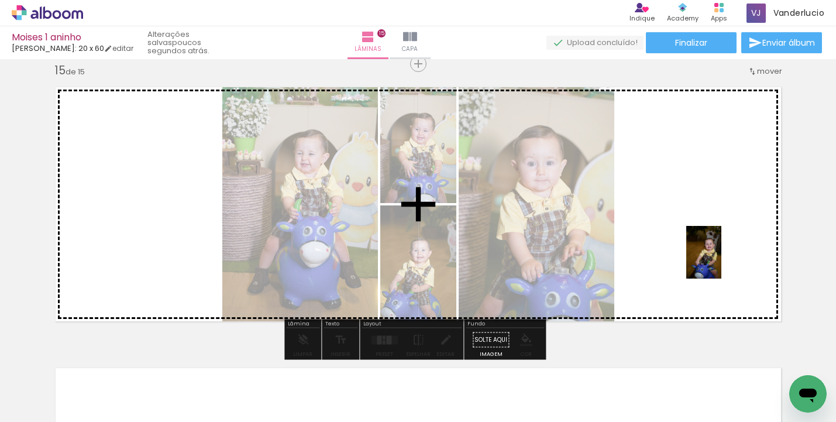
drag, startPoint x: 766, startPoint y: 376, endPoint x: 721, endPoint y: 260, distance: 125.0
click at [721, 260] on quentale-workspace at bounding box center [418, 211] width 836 height 422
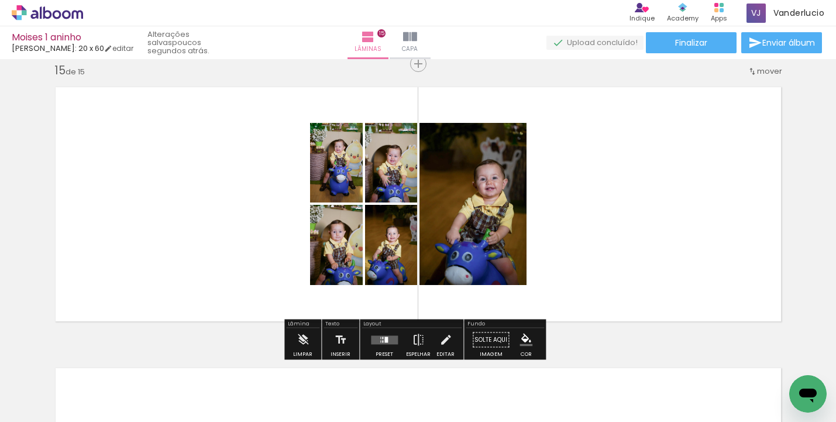
scroll to position [0, 3182]
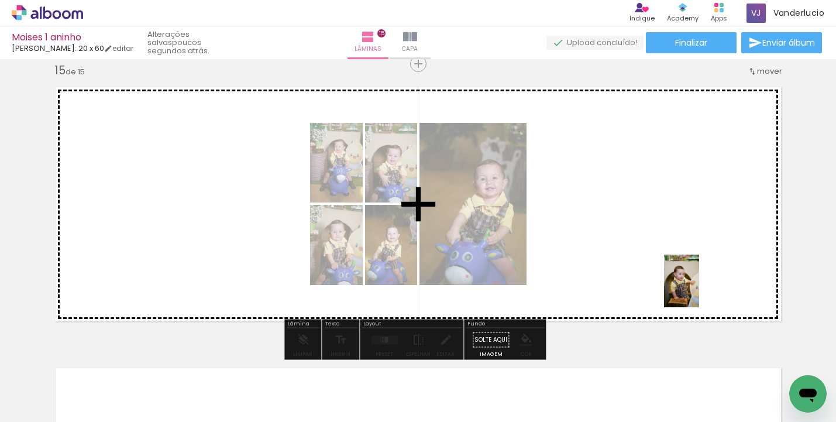
drag, startPoint x: 795, startPoint y: 364, endPoint x: 697, endPoint y: 285, distance: 126.2
click at [697, 285] on quentale-workspace at bounding box center [418, 211] width 836 height 422
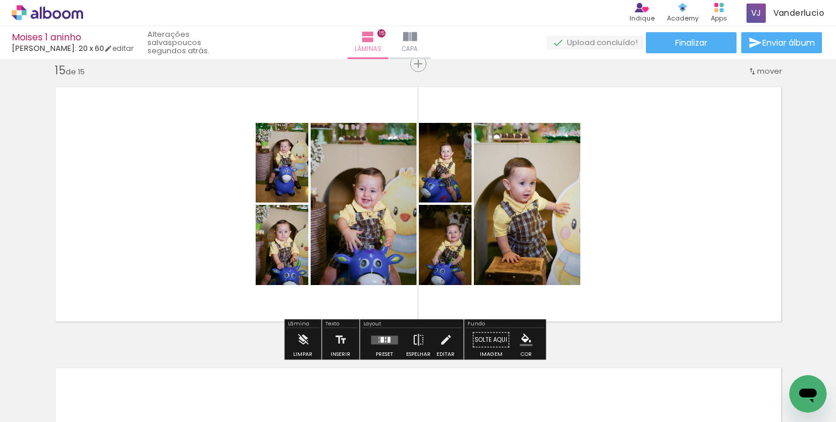
click at [391, 334] on div at bounding box center [384, 339] width 32 height 23
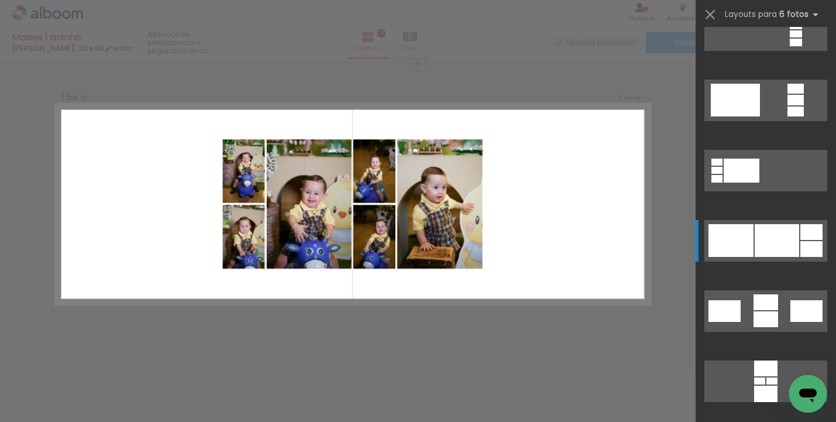
scroll to position [0, 0]
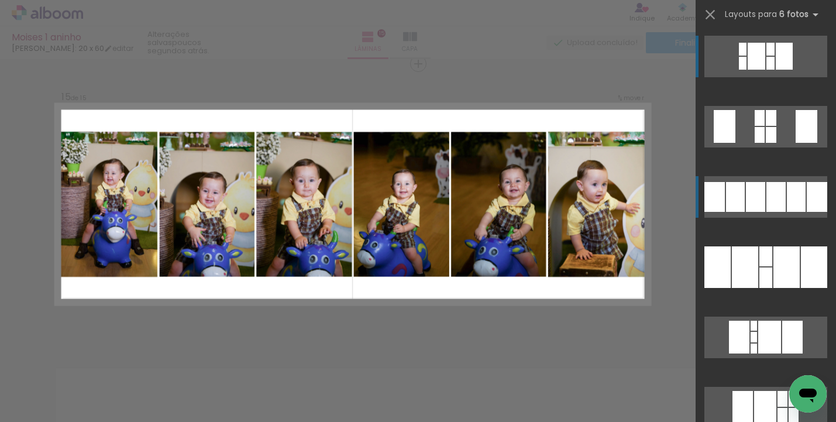
click at [773, 199] on div at bounding box center [775, 197] width 19 height 30
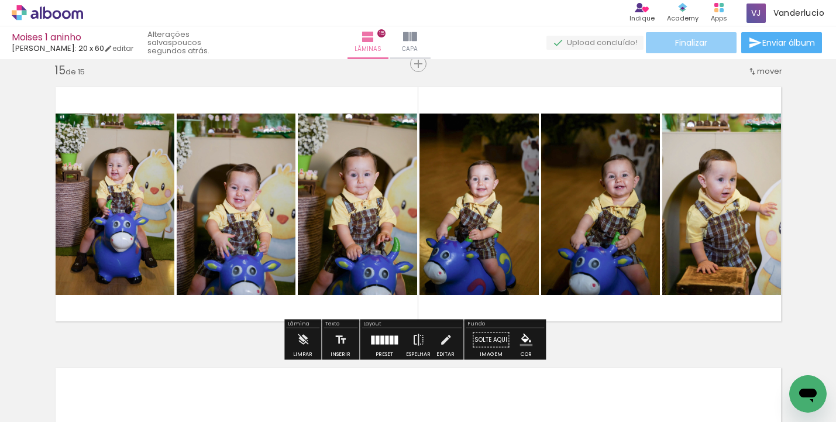
click at [703, 44] on span "Finalizar" at bounding box center [691, 43] width 32 height 8
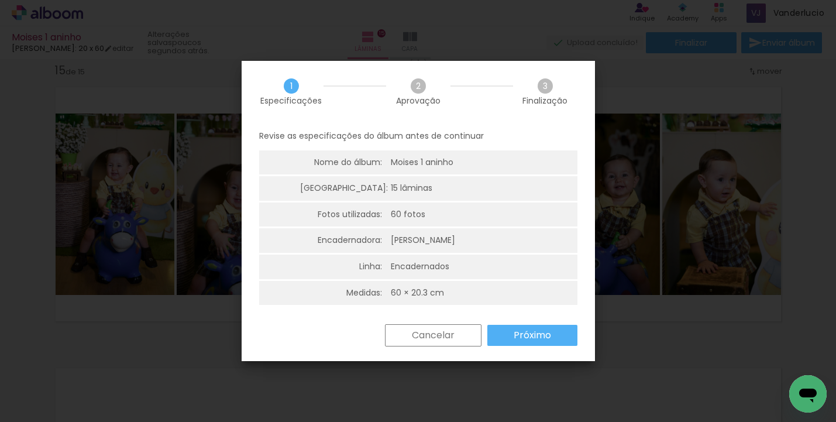
click at [502, 333] on paper-button "Próximo" at bounding box center [532, 335] width 90 height 21
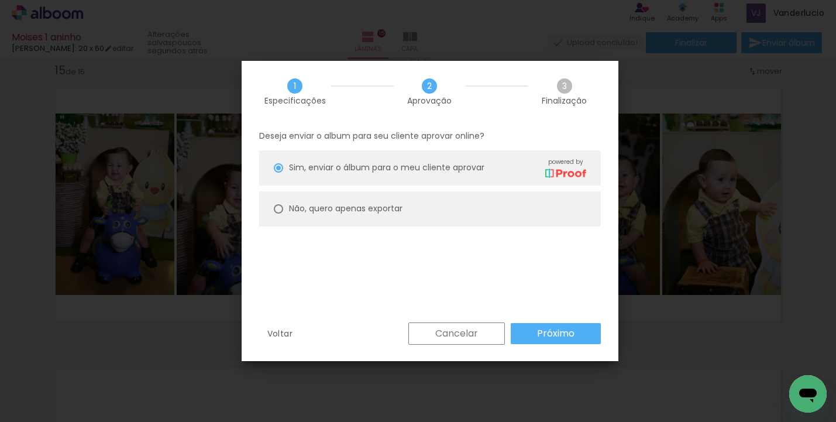
click at [465, 196] on paper-radio-button "Não, quero apenas exportar" at bounding box center [430, 208] width 342 height 35
type paper-radio-button "on"
click at [0, 0] on slot "Próximo" at bounding box center [0, 0] width 0 height 0
type input "Alta, 300 DPI"
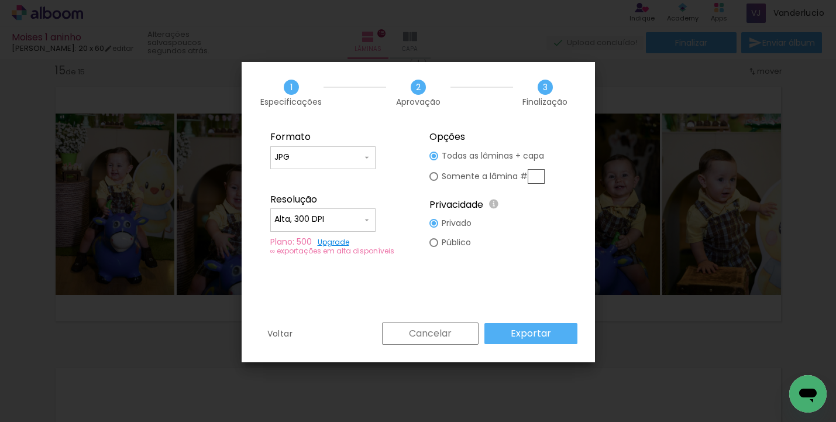
click at [559, 347] on div "Voltar Cancelar Exportar" at bounding box center [418, 342] width 353 height 40
click at [554, 337] on paper-button "Exportar" at bounding box center [530, 333] width 93 height 21
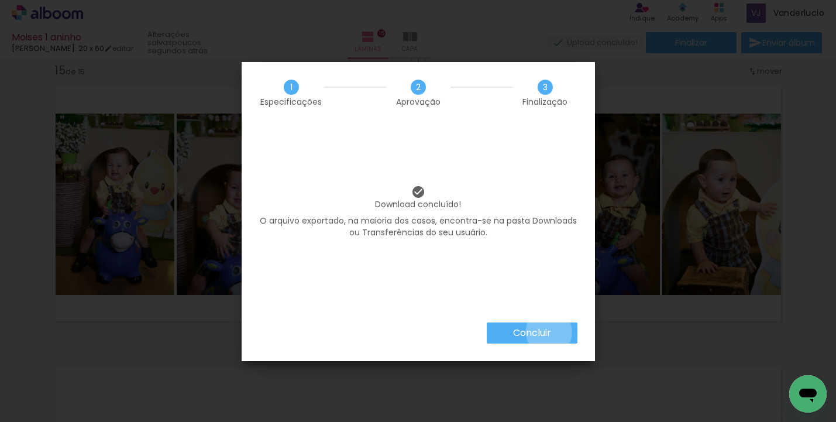
click at [0, 0] on slot "Concluir" at bounding box center [0, 0] width 0 height 0
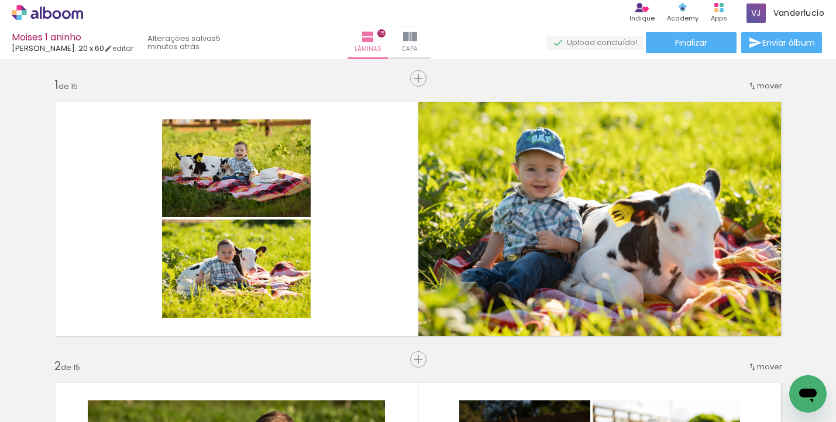
scroll to position [0, 3182]
click at [722, 49] on paper-button "Finalizar" at bounding box center [691, 42] width 91 height 21
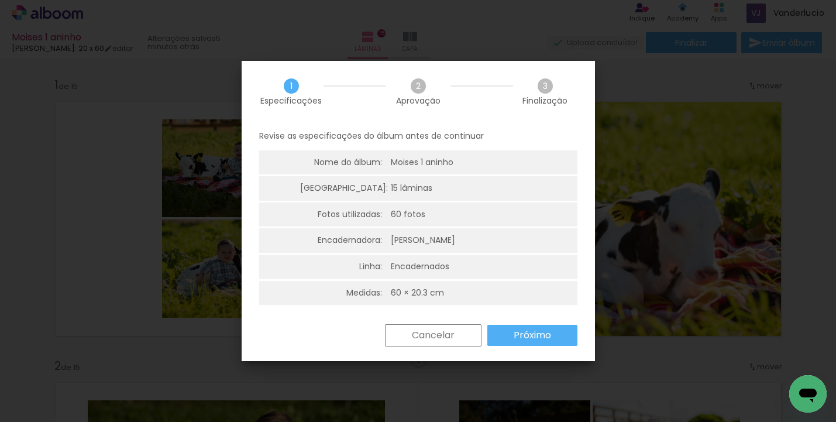
click at [0, 0] on slot "Próximo" at bounding box center [0, 0] width 0 height 0
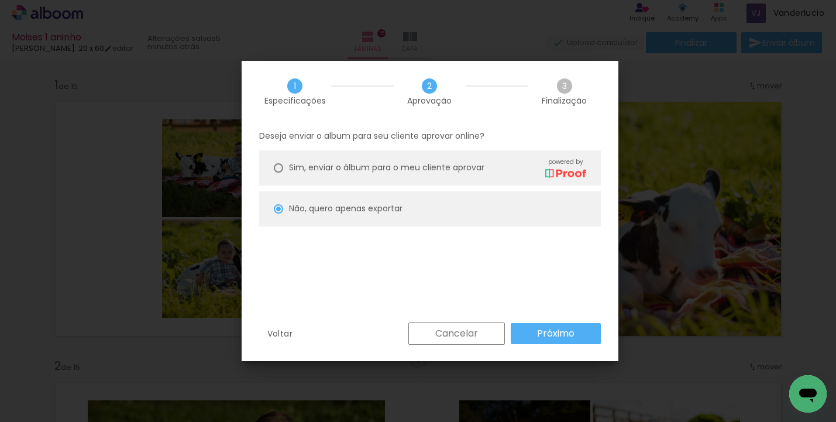
click at [539, 321] on div "Deseja enviar o album para seu cliente aprovar online? Sim, enviar o álbum para…" at bounding box center [430, 222] width 377 height 200
click at [0, 0] on slot "Próximo" at bounding box center [0, 0] width 0 height 0
type input "Alta, 300 DPI"
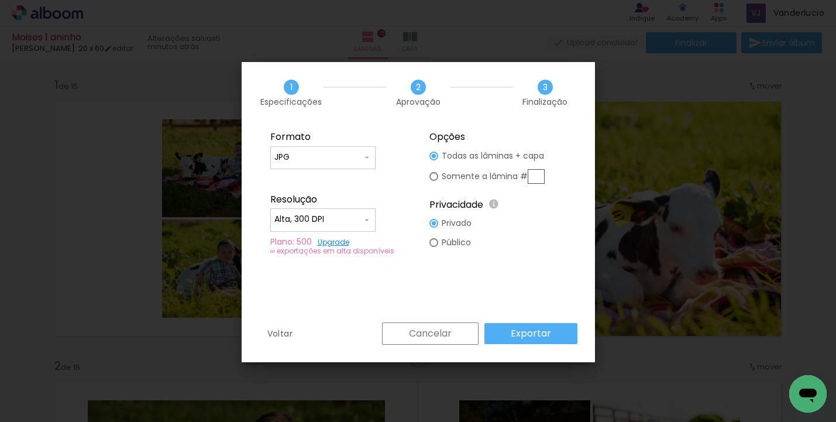
click at [357, 155] on input "JPG" at bounding box center [318, 157] width 88 height 12
click at [352, 181] on paper-item "PDF" at bounding box center [322, 178] width 105 height 23
type input "PDF"
click at [0, 0] on slot "Exportar" at bounding box center [0, 0] width 0 height 0
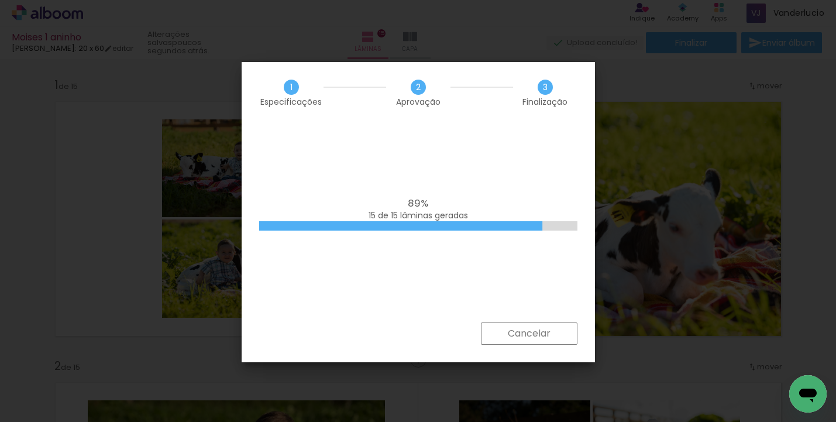
click at [480, 194] on div "89% 15 de 15 lâminas geradas" at bounding box center [418, 222] width 353 height 199
click at [454, 186] on div "100% Gerando PDF" at bounding box center [418, 222] width 353 height 199
click at [504, 242] on div "100% Gerando PDF" at bounding box center [418, 222] width 353 height 199
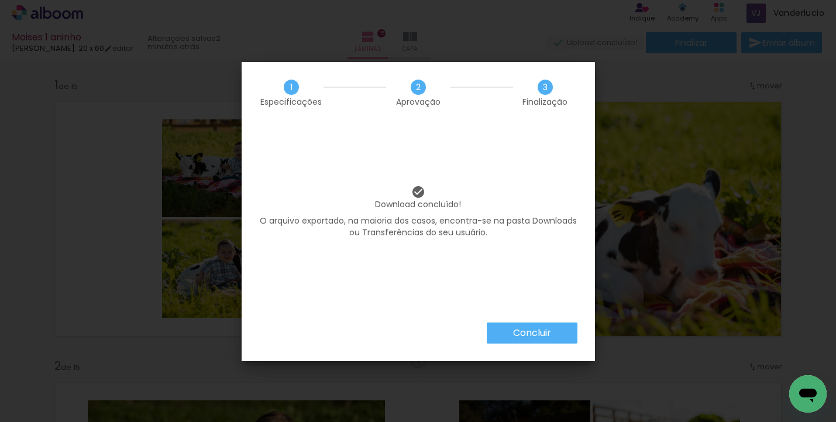
click at [561, 331] on paper-button "Concluir" at bounding box center [532, 332] width 91 height 21
